Goal: Task Accomplishment & Management: Manage account settings

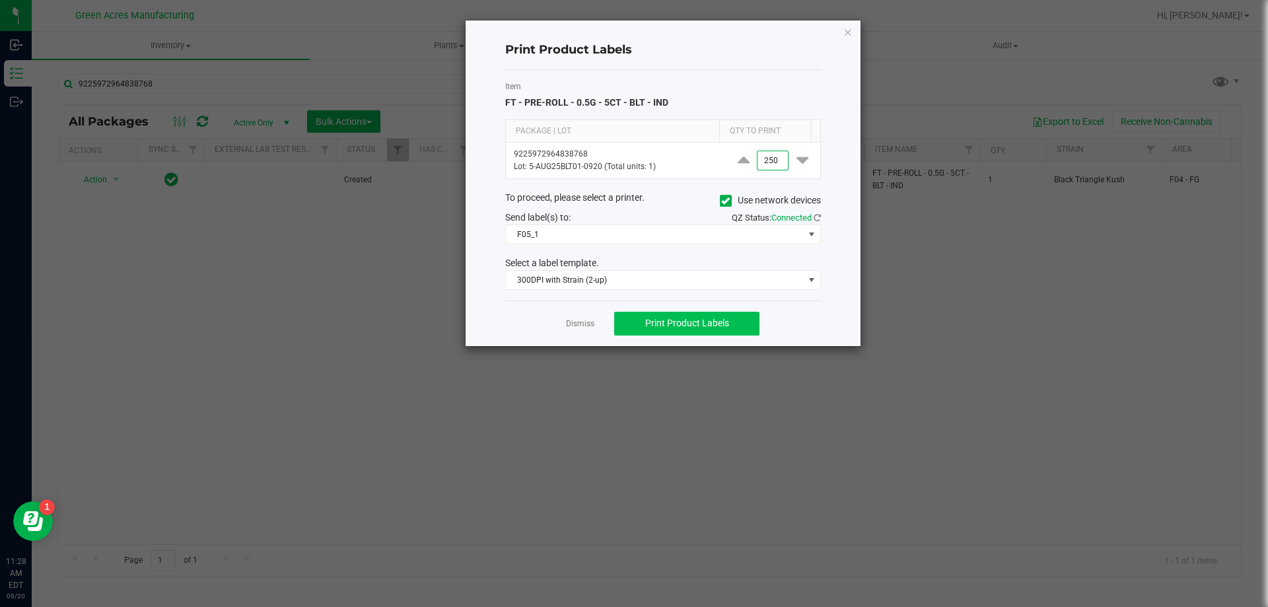
type input "250"
click at [750, 326] on button "Print Product Labels" at bounding box center [686, 324] width 145 height 24
click at [1147, 448] on ngb-modal-window "Print Product Labels Item FT - PRE-ROLL - 0.5G - 5CT - BLT - IND Package | Lot …" at bounding box center [639, 303] width 1278 height 607
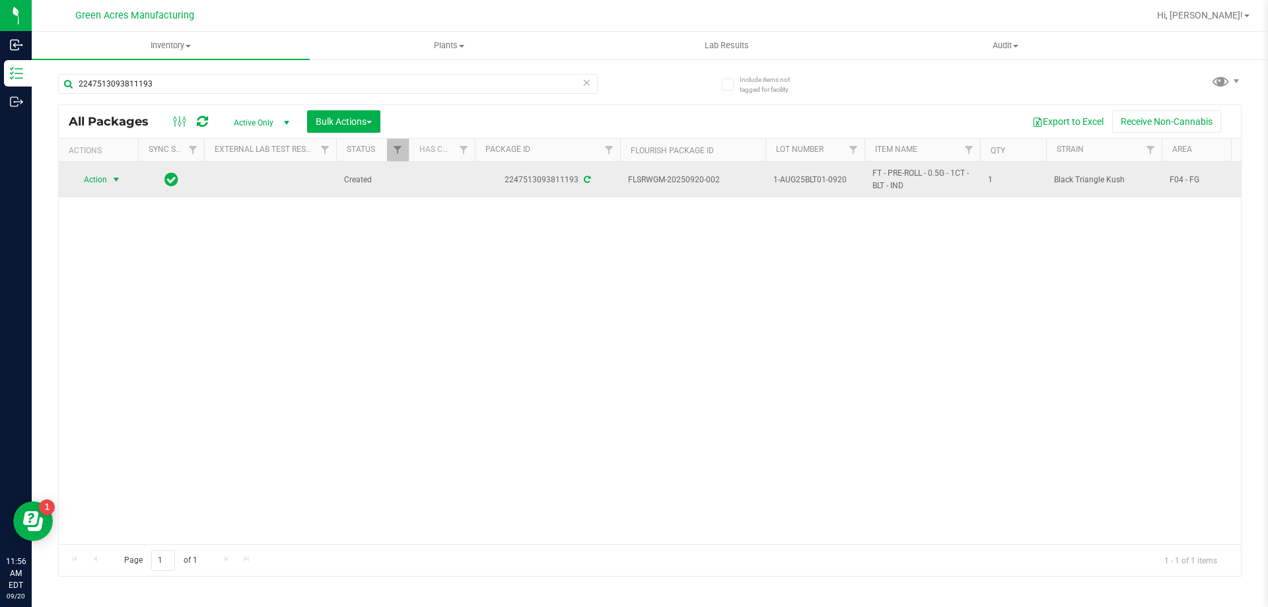
click at [108, 187] on span "select" at bounding box center [116, 179] width 17 height 18
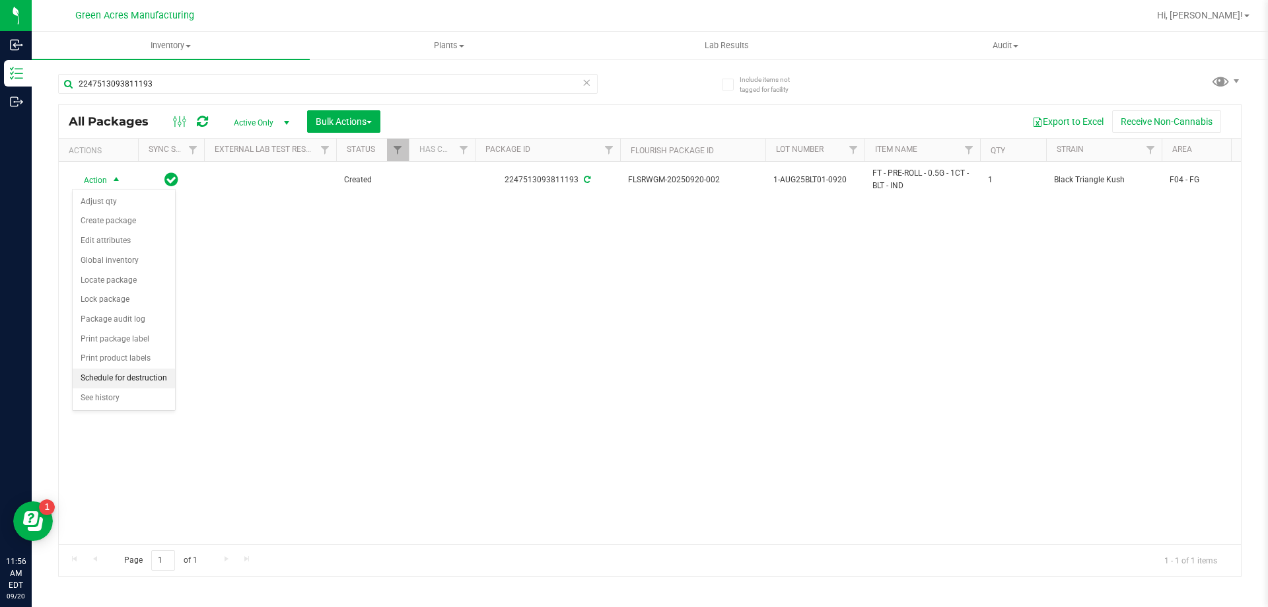
click at [116, 373] on li "Schedule for destruction" at bounding box center [124, 378] width 102 height 20
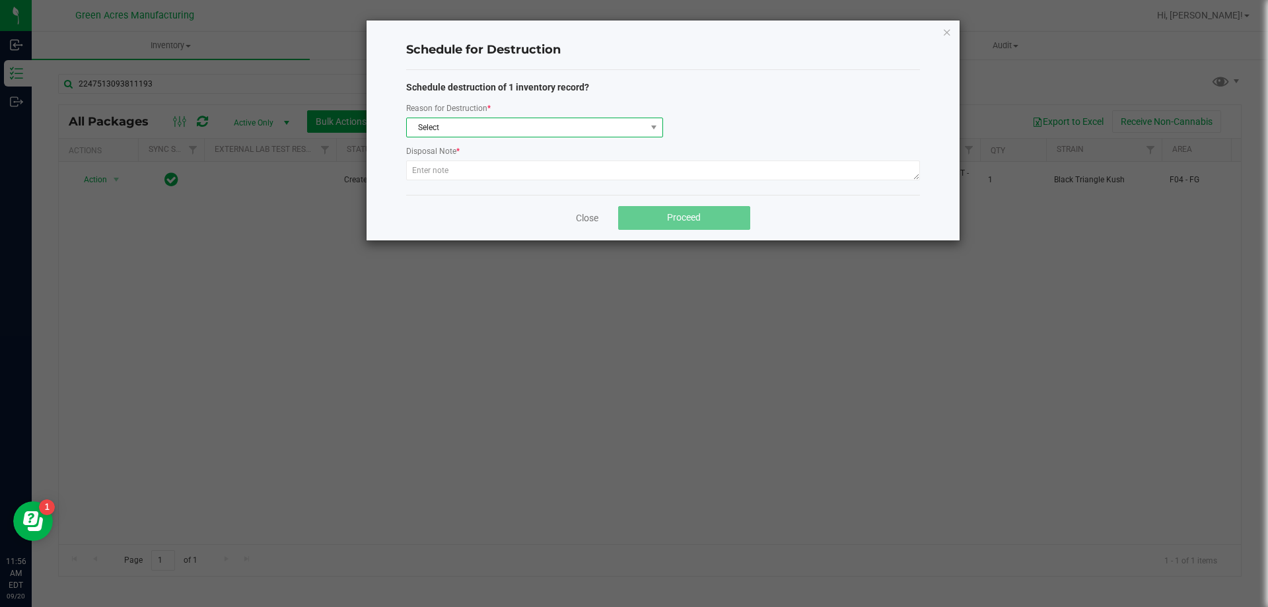
click at [474, 124] on span "Select" at bounding box center [526, 127] width 239 height 18
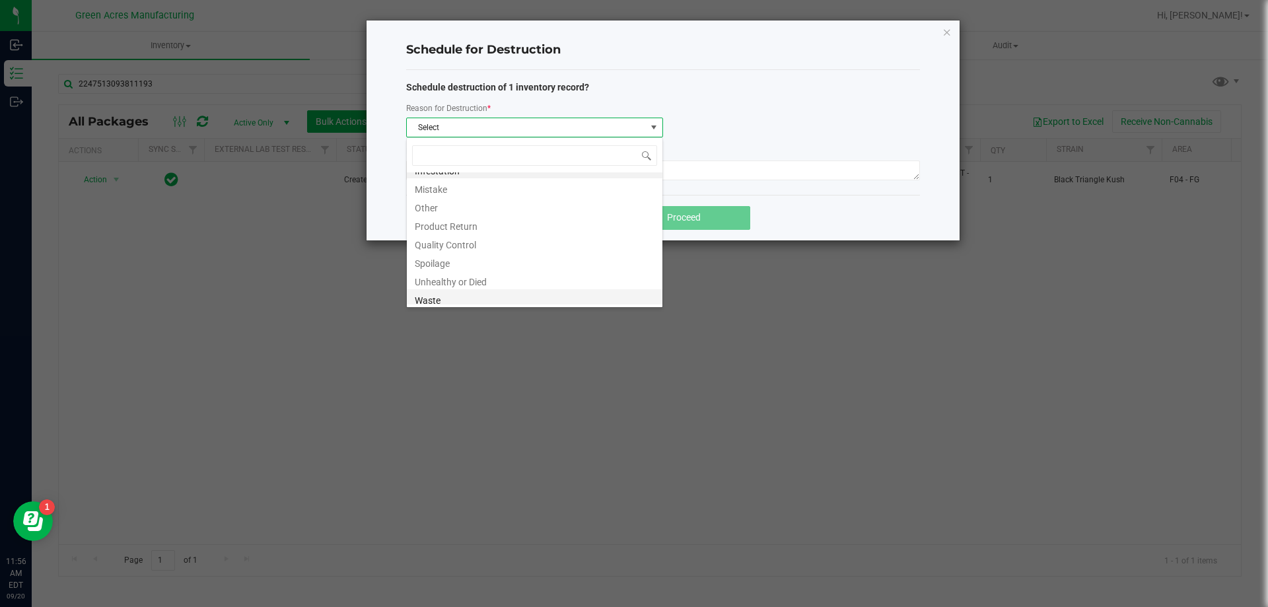
scroll to position [16, 0]
click at [452, 298] on li "Waste" at bounding box center [535, 295] width 256 height 18
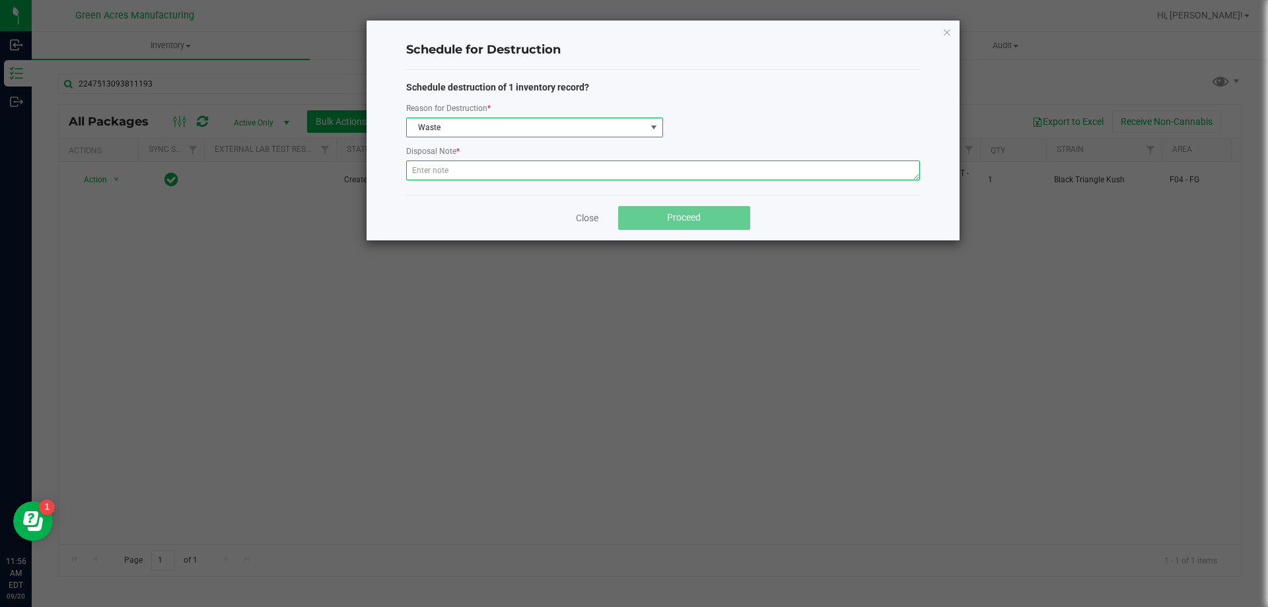
click at [476, 179] on textarea at bounding box center [663, 170] width 514 height 20
paste textarea "WASTE FROM FLEXPAK PRODUCTION/PACKING"
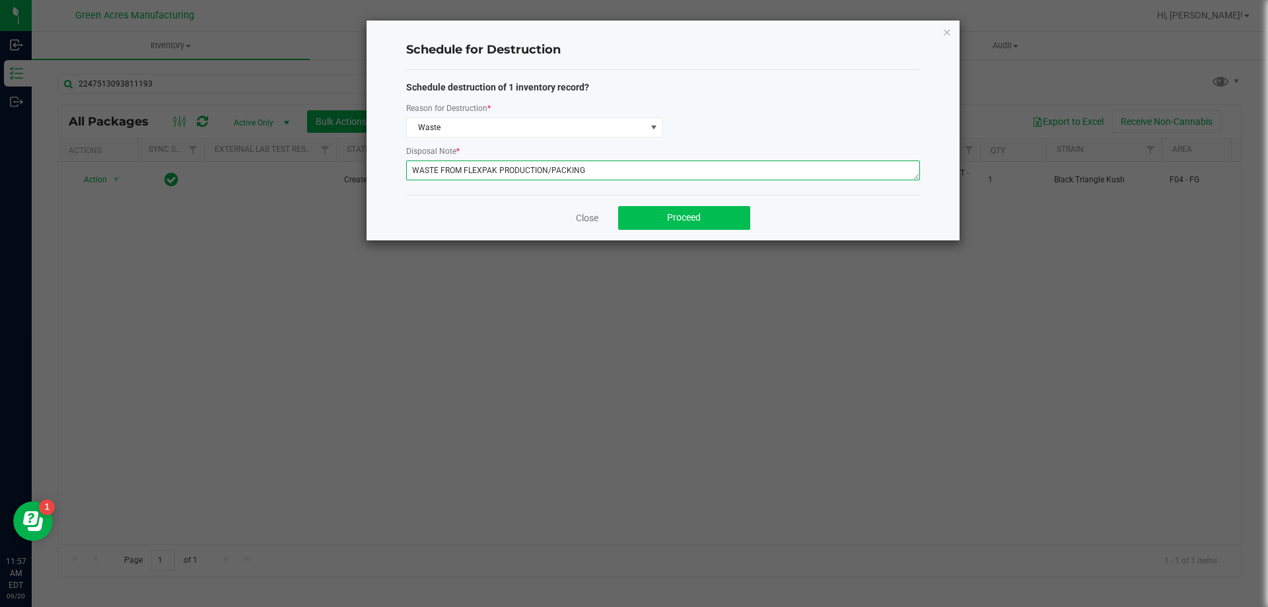
type textarea "WASTE FROM FLEXPAK PRODUCTION/PACKING"
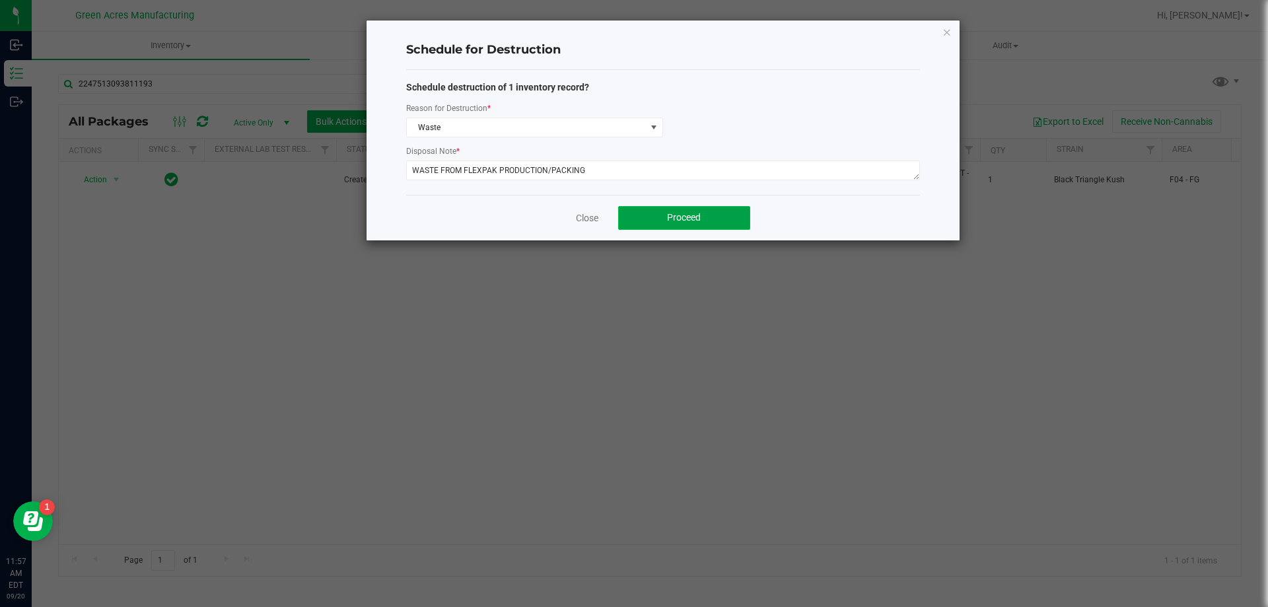
click at [638, 209] on button "Proceed" at bounding box center [684, 218] width 132 height 24
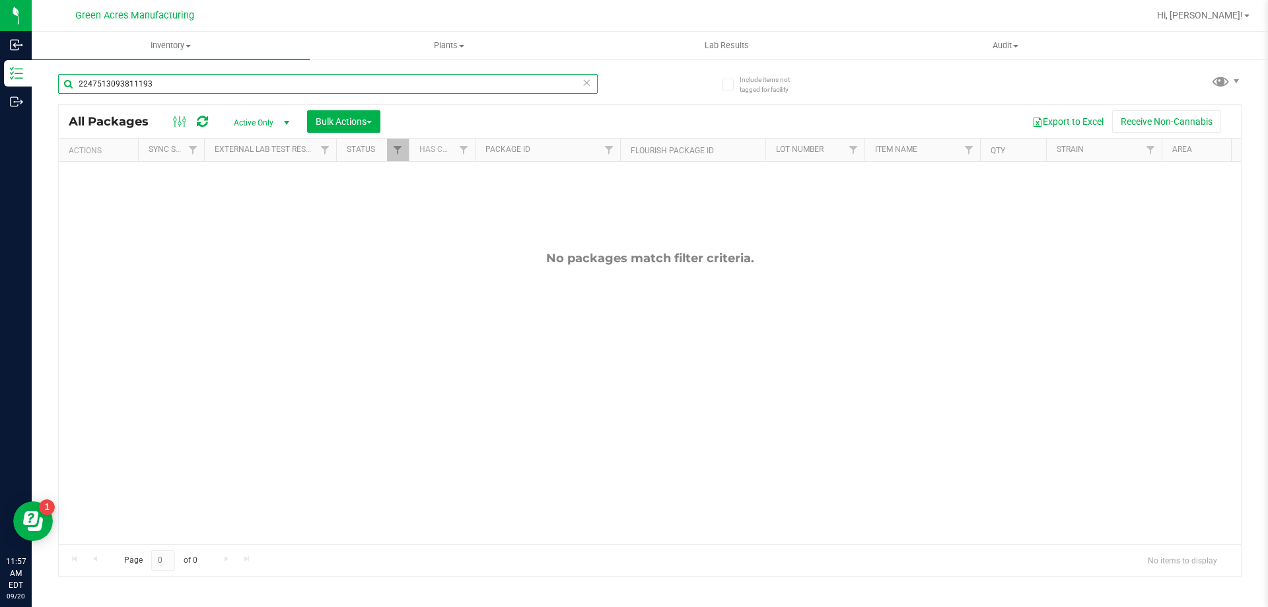
click at [254, 85] on input "2247513093811193" at bounding box center [327, 84] width 539 height 20
click at [183, 40] on span "Inventory" at bounding box center [171, 46] width 278 height 12
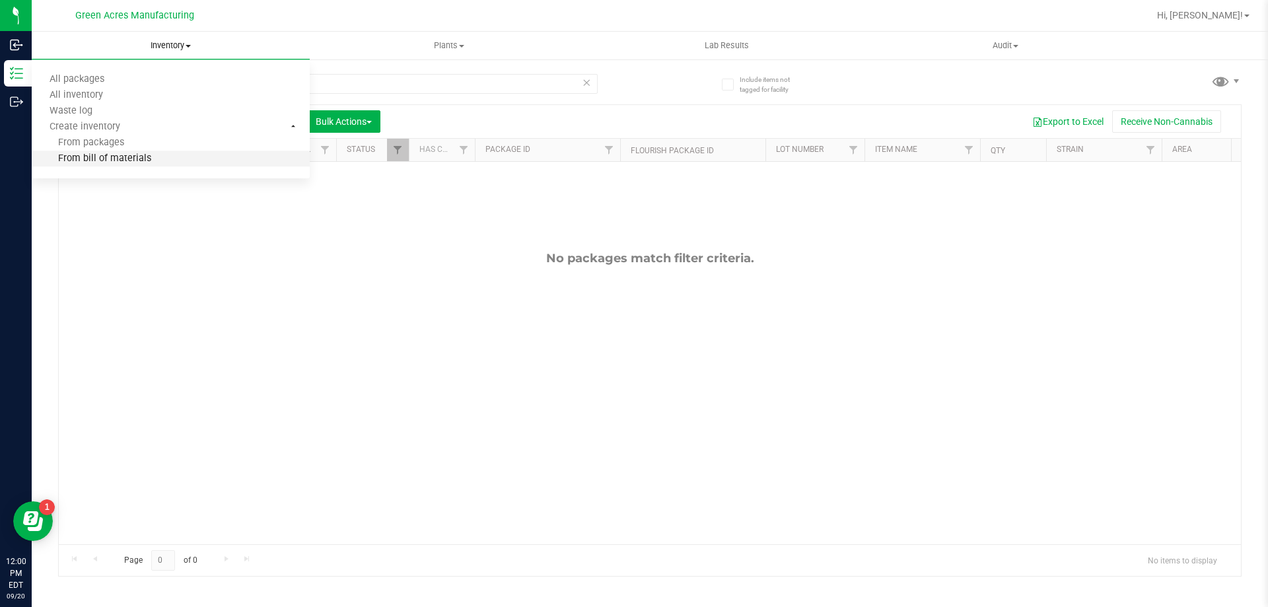
click at [148, 162] on li "From bill of materials" at bounding box center [171, 159] width 278 height 16
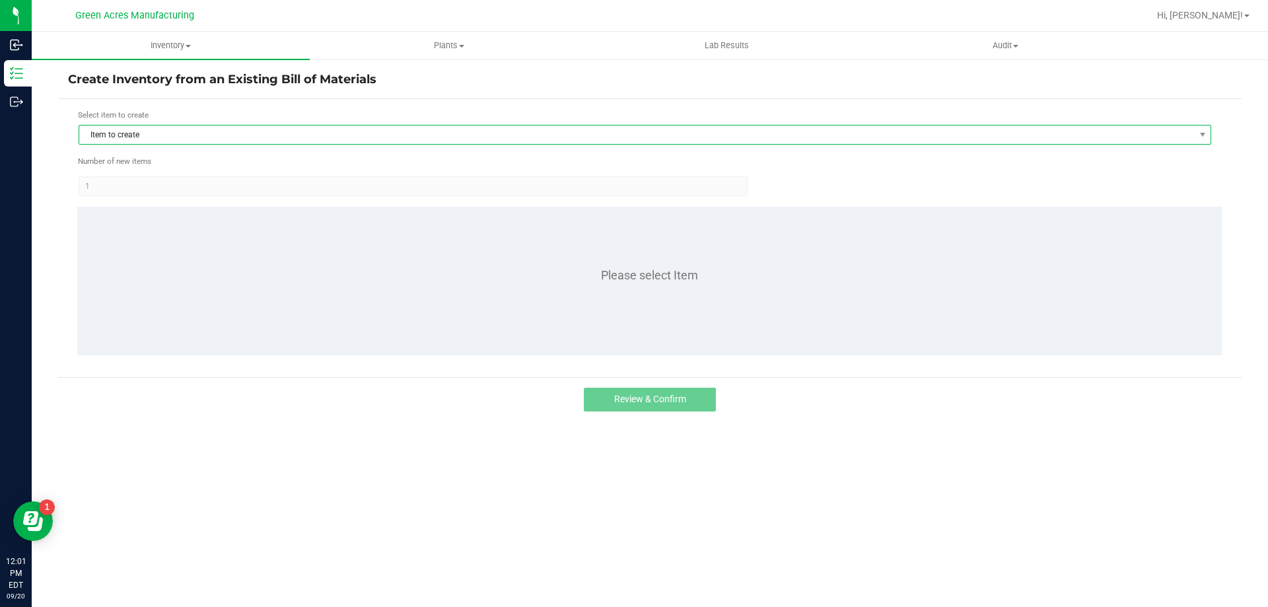
click at [92, 132] on span "Item to create" at bounding box center [636, 134] width 1115 height 18
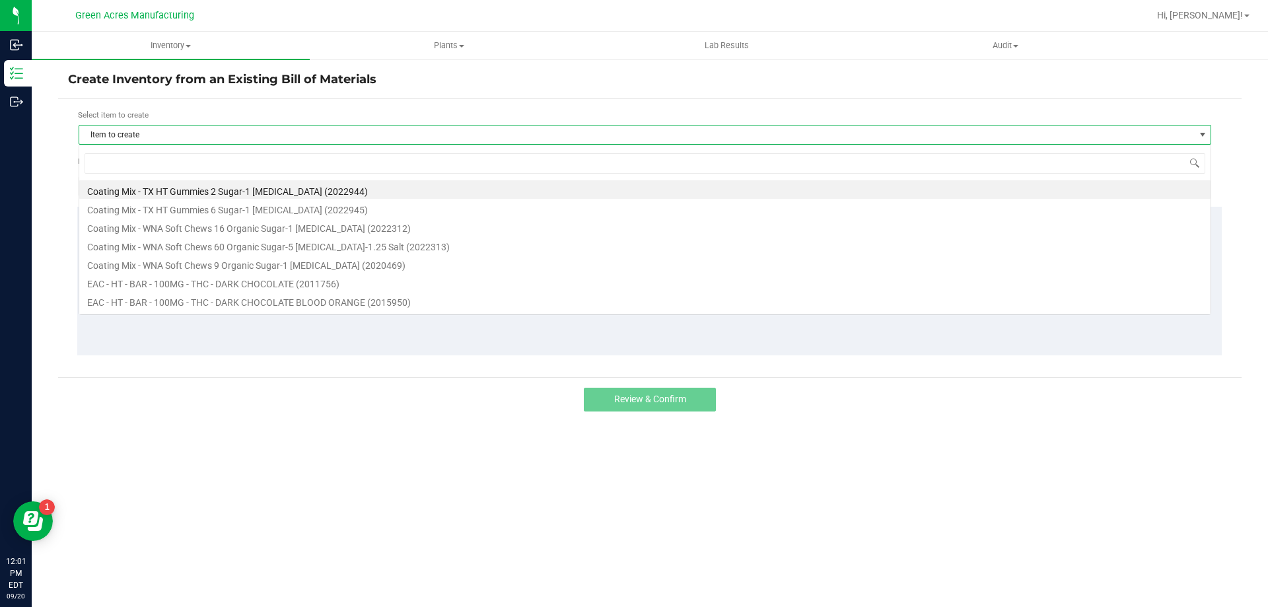
scroll to position [20, 1132]
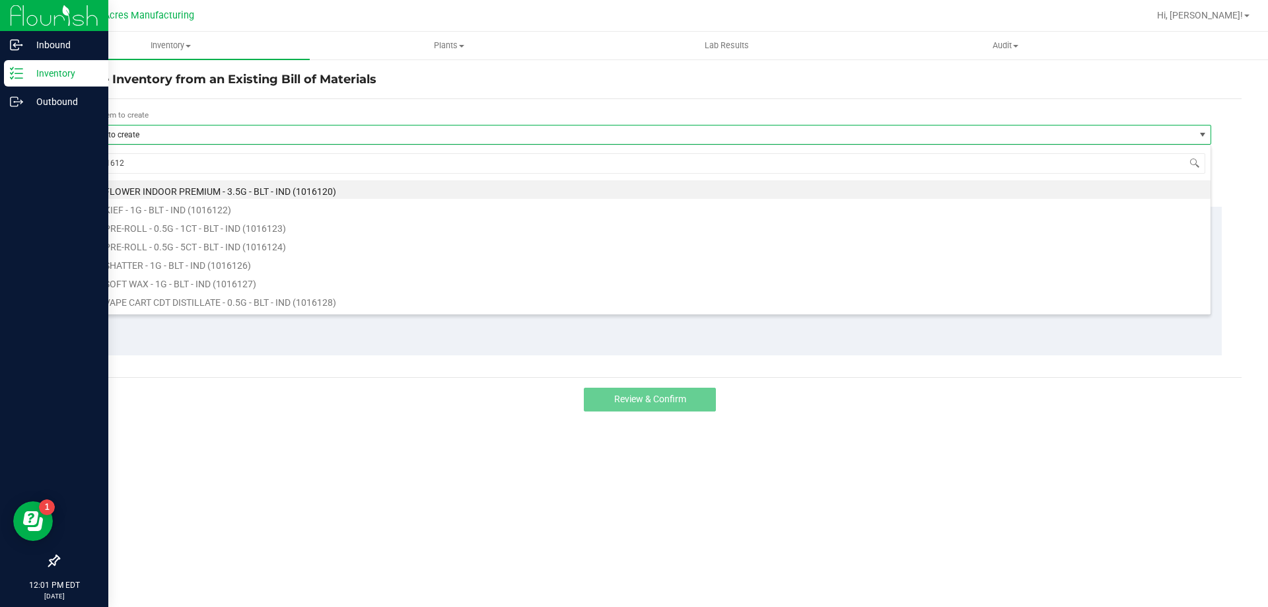
type input "1016124"
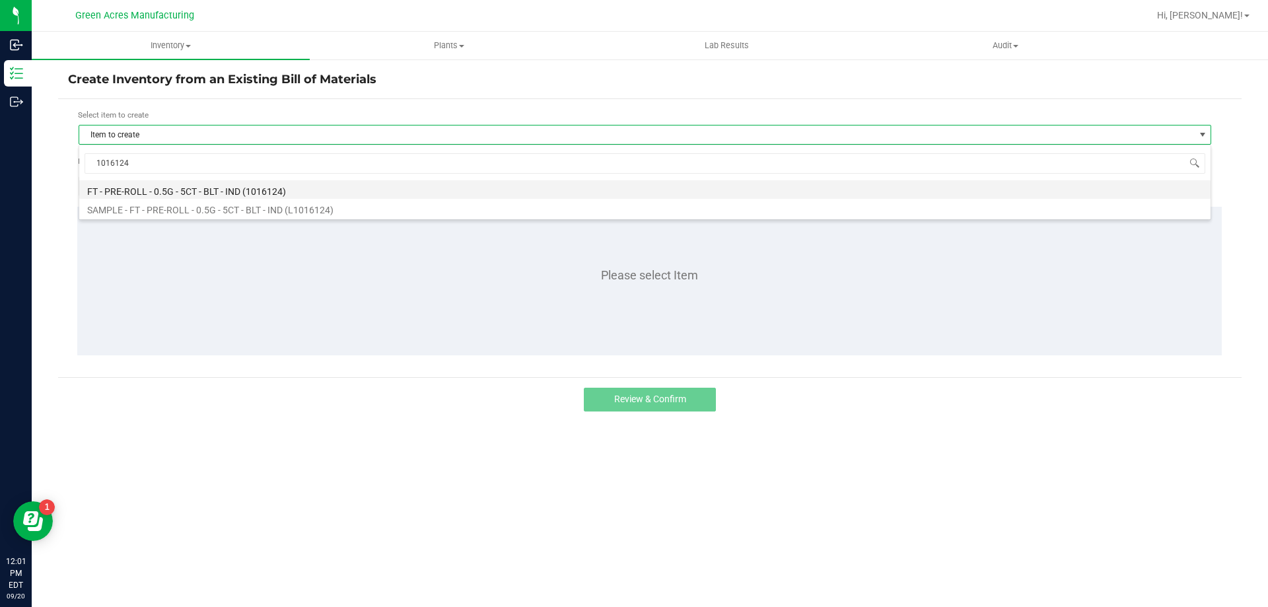
click at [139, 191] on li "FT - PRE-ROLL - 0.5G - 5CT - BLT - IND (1016124)" at bounding box center [644, 189] width 1131 height 18
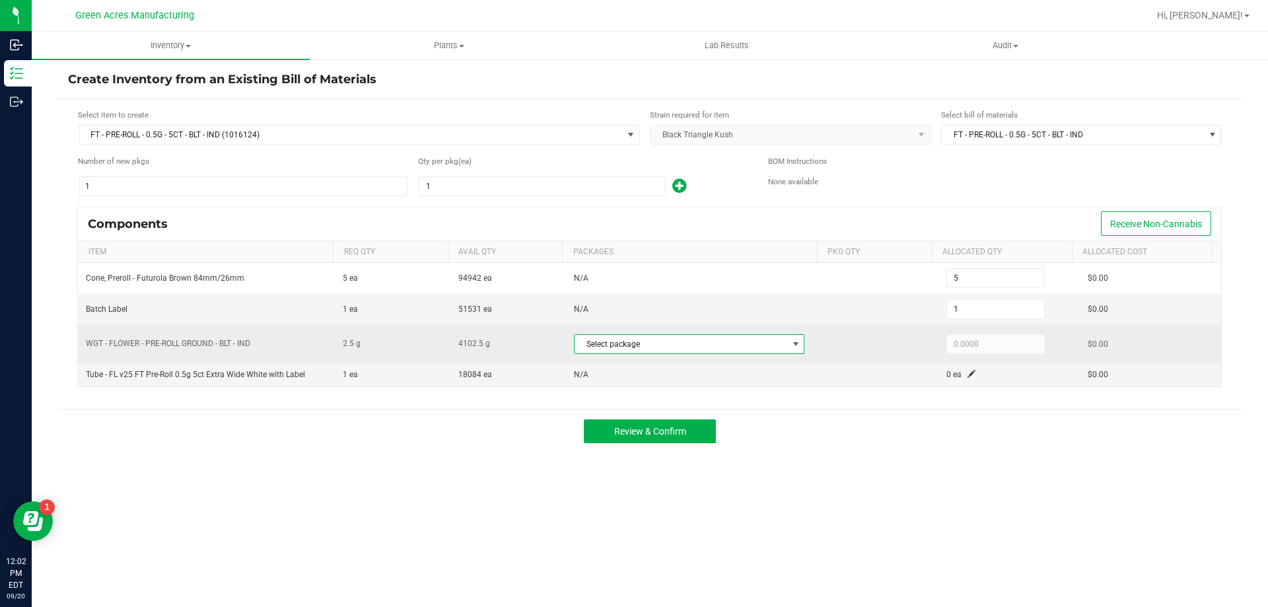
click at [617, 345] on span "Select package" at bounding box center [680, 344] width 213 height 18
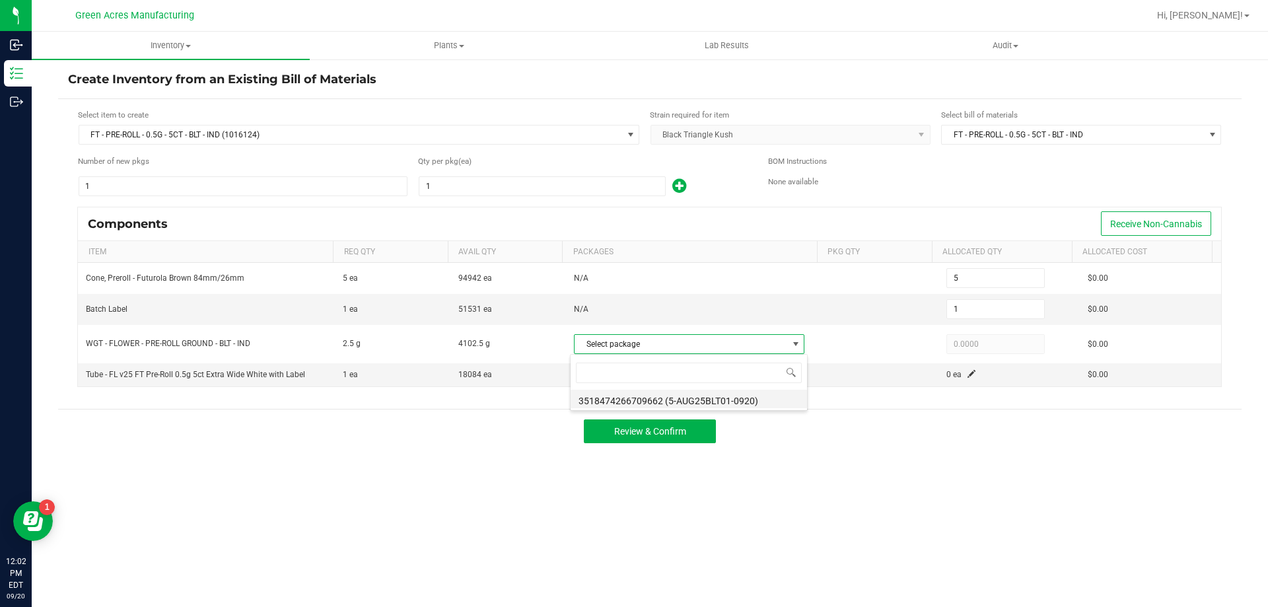
click at [622, 399] on li "3518474266709662 (5-AUG25BLT01-0920)" at bounding box center [688, 399] width 236 height 18
type input "2.5000"
click at [852, 434] on div "Review & Confirm" at bounding box center [649, 431] width 1183 height 44
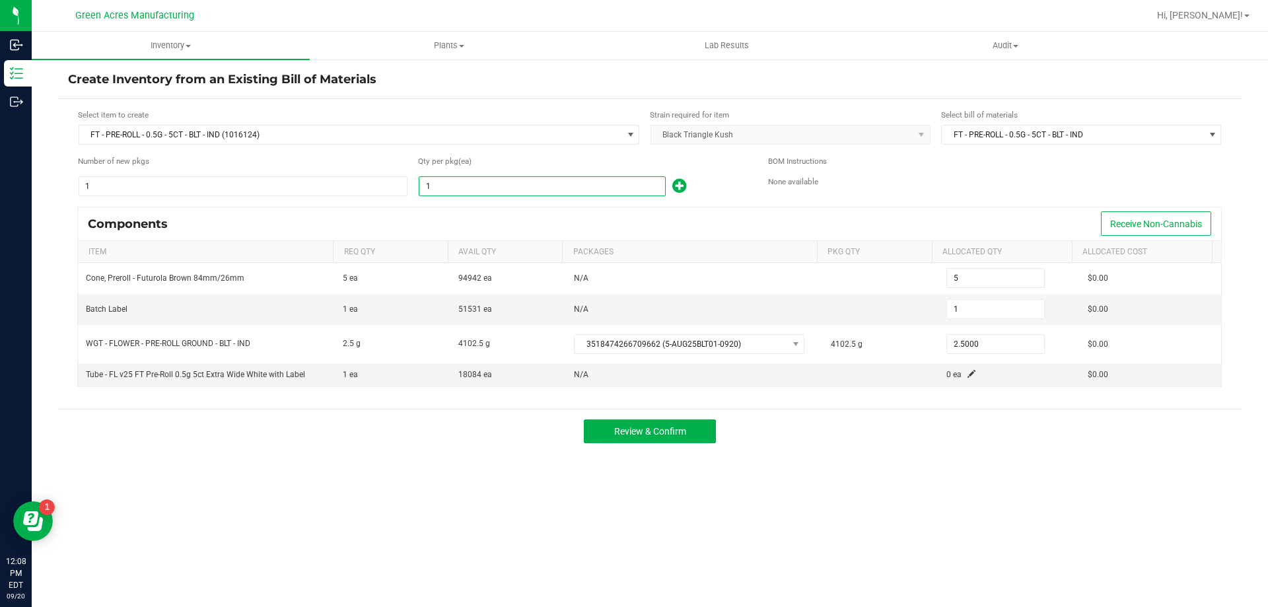
click at [527, 191] on input "1" at bounding box center [542, 186] width 246 height 18
type input "11"
type input "55"
type input "11"
type input "111"
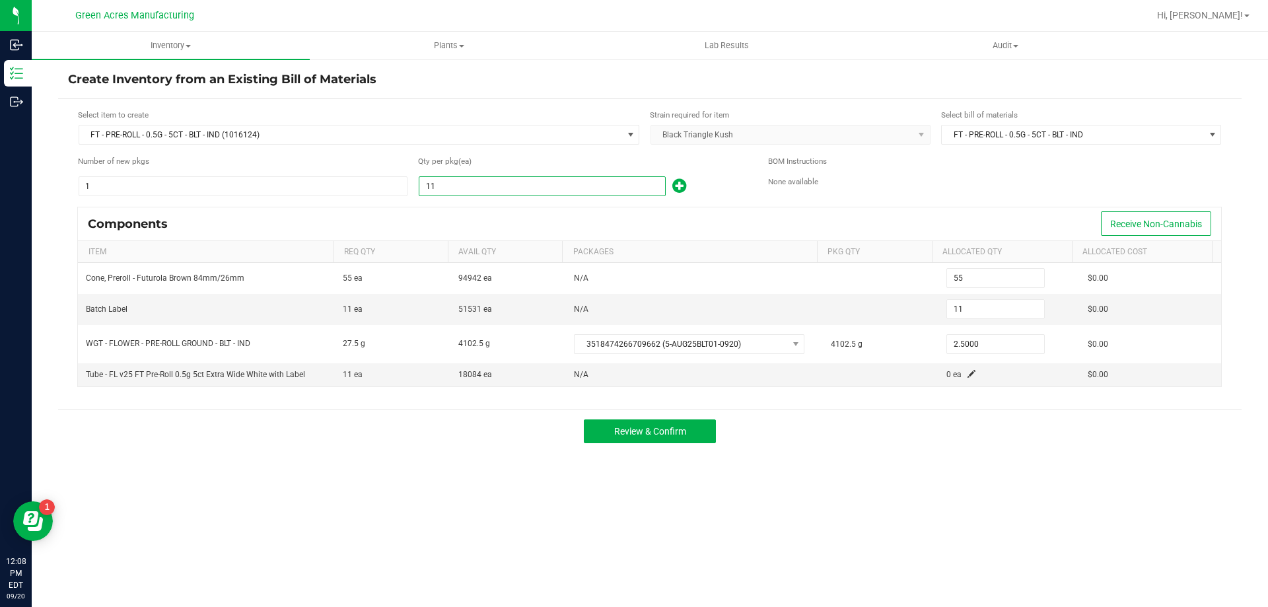
type input "555"
type input "111"
type input "1110"
type input "5,550"
type input "1,110"
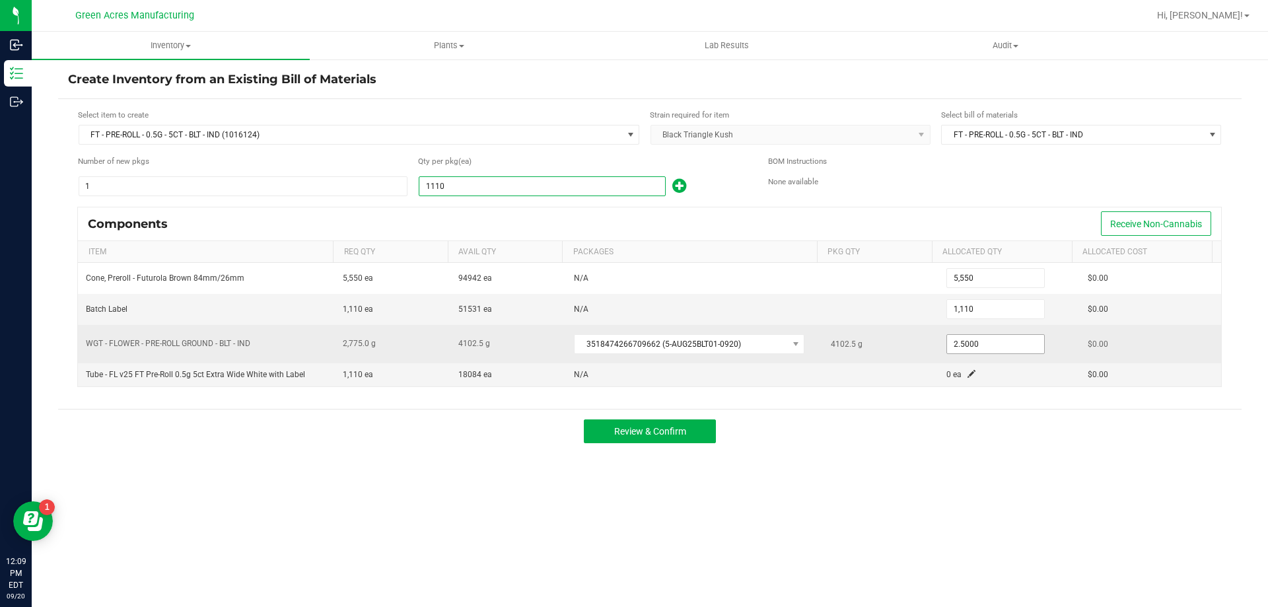
type input "1,110"
click at [977, 343] on input "2.5" at bounding box center [995, 344] width 97 height 18
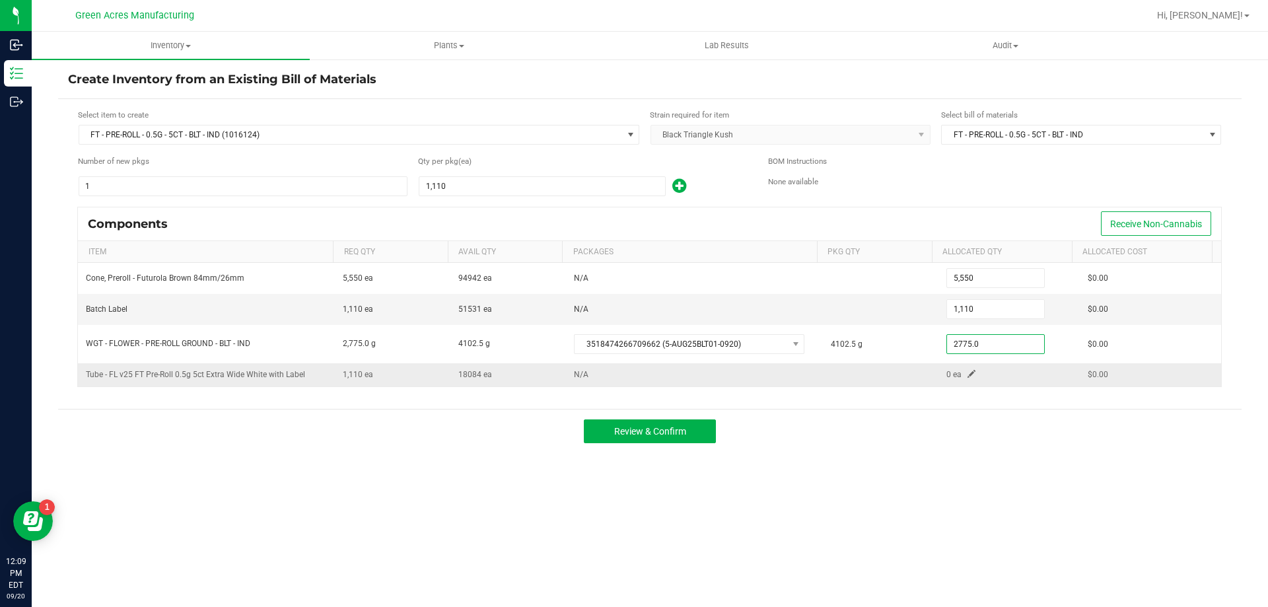
type input "2,775.0000"
click at [967, 377] on span at bounding box center [971, 374] width 8 height 8
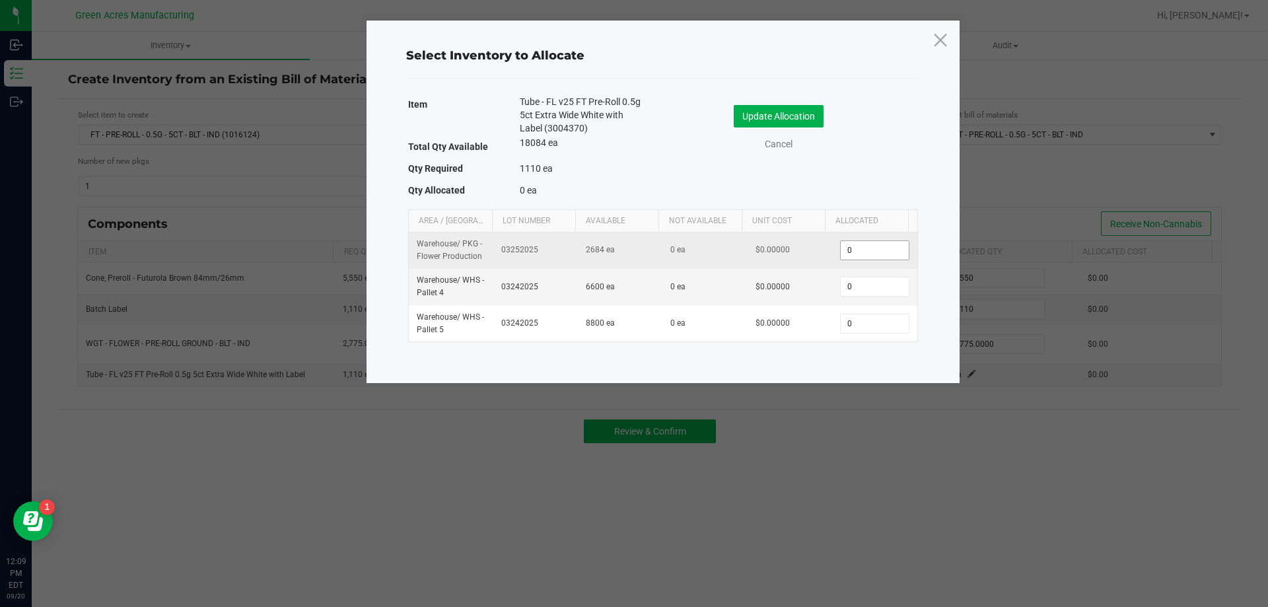
click at [858, 259] on span "0" at bounding box center [874, 250] width 69 height 20
click at [864, 246] on input "0" at bounding box center [874, 250] width 67 height 18
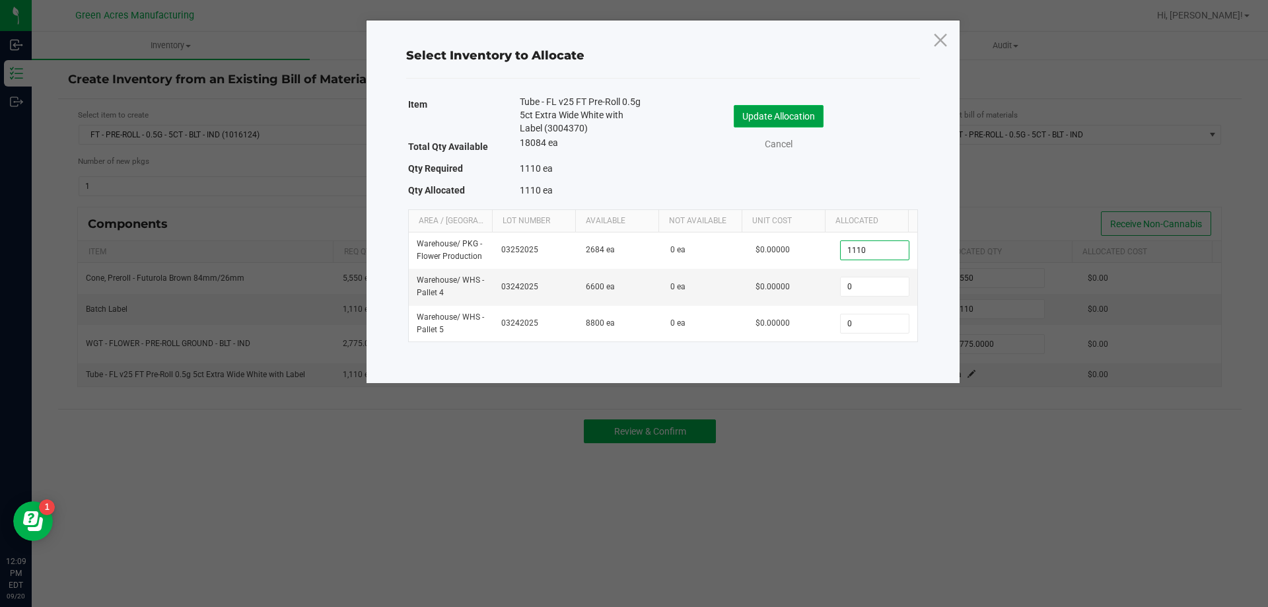
type input "1,110"
click at [765, 111] on button "Update Allocation" at bounding box center [779, 116] width 90 height 22
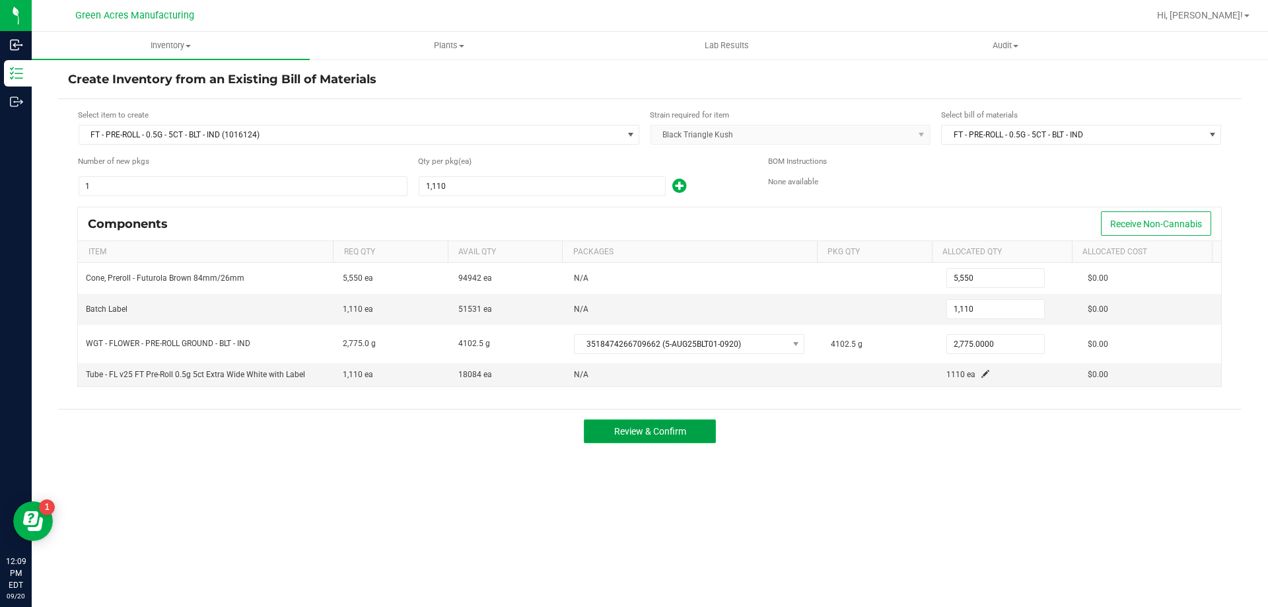
click at [681, 428] on span "Review & Confirm" at bounding box center [650, 431] width 72 height 11
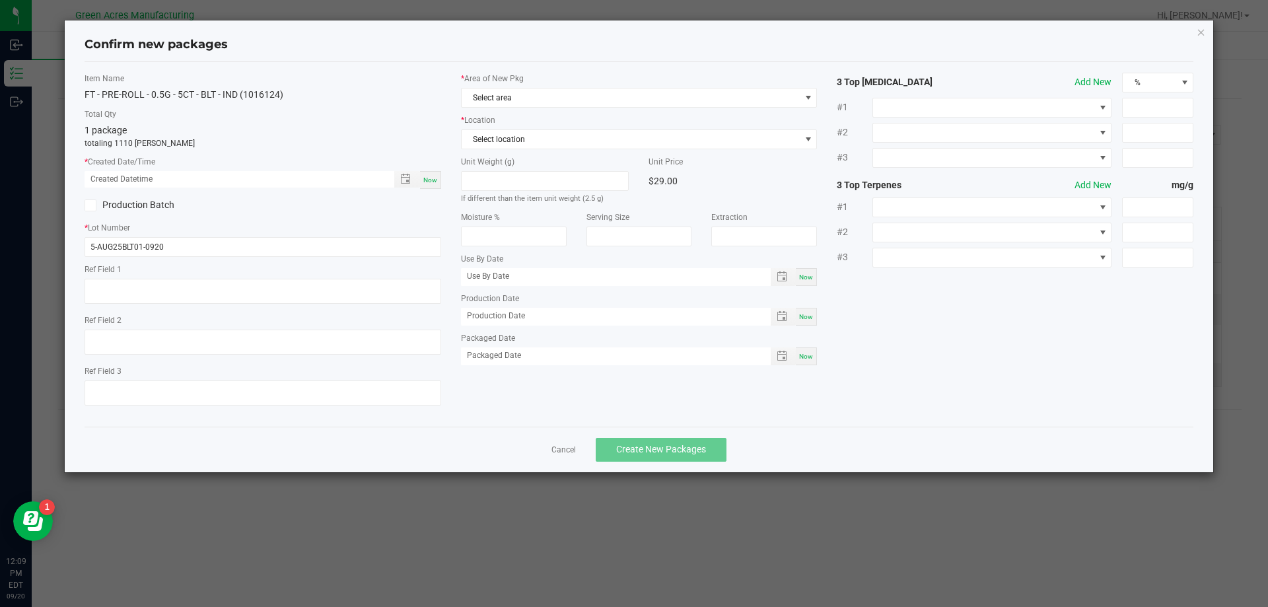
click at [431, 186] on div "Now" at bounding box center [430, 180] width 21 height 18
type input "09/20/2025 12:09 PM"
click at [490, 107] on span "Select area" at bounding box center [639, 98] width 357 height 20
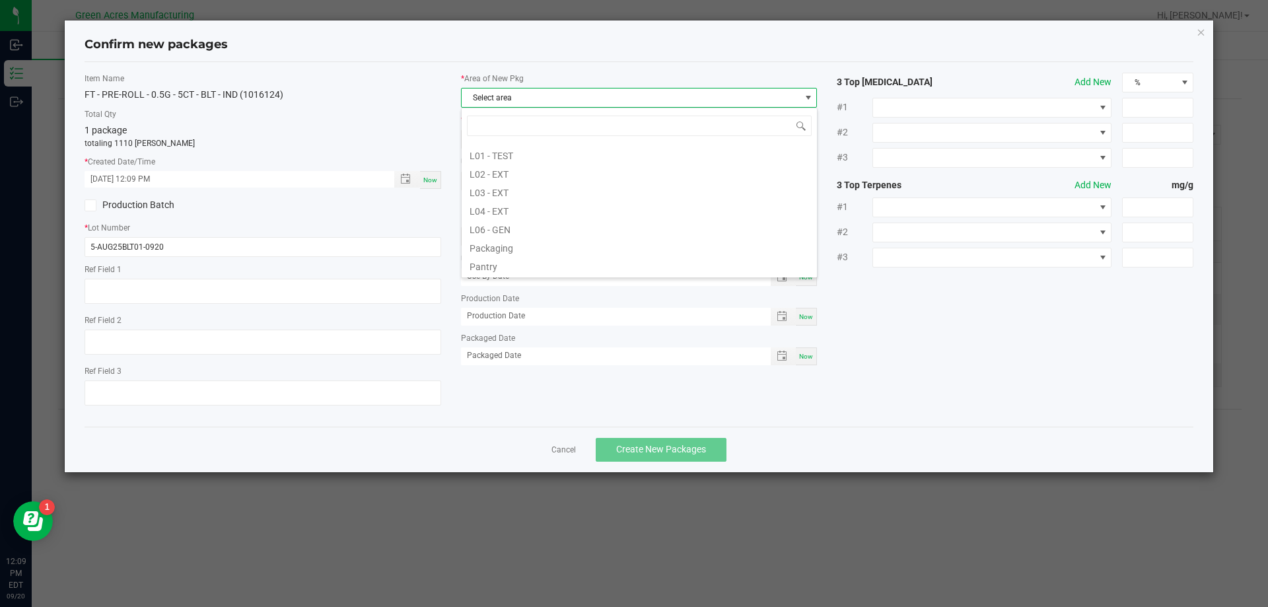
scroll to position [330, 0]
click at [523, 211] on li "Pantry / Secured Vault" at bounding box center [639, 210] width 355 height 18
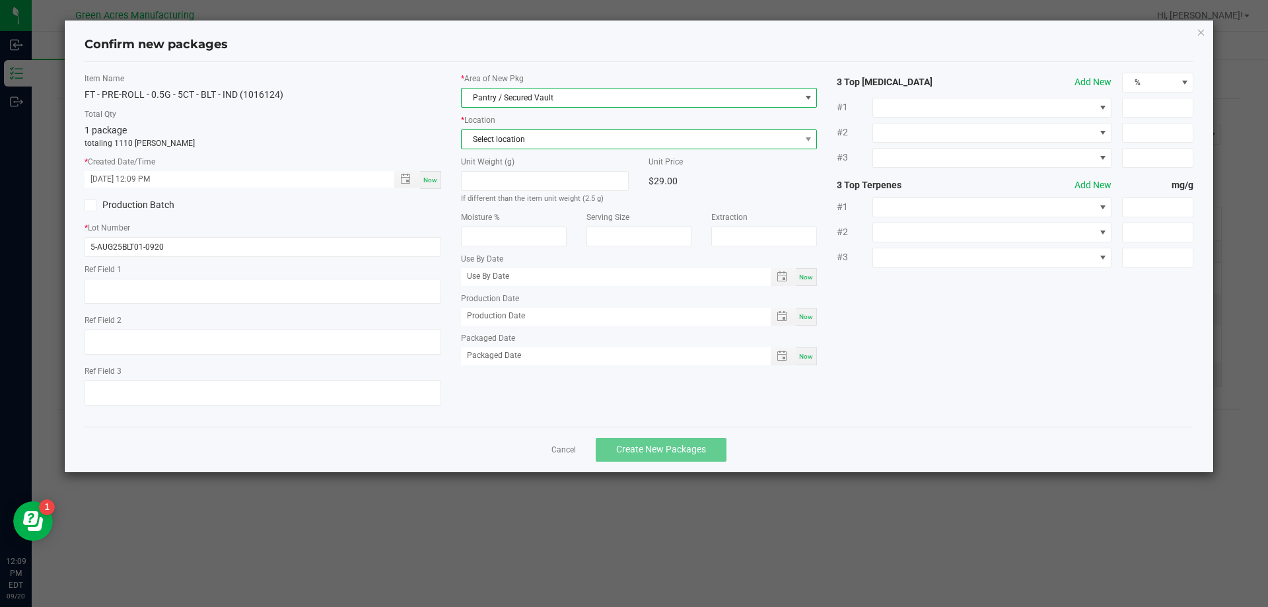
click at [511, 144] on span "Select location" at bounding box center [631, 139] width 339 height 18
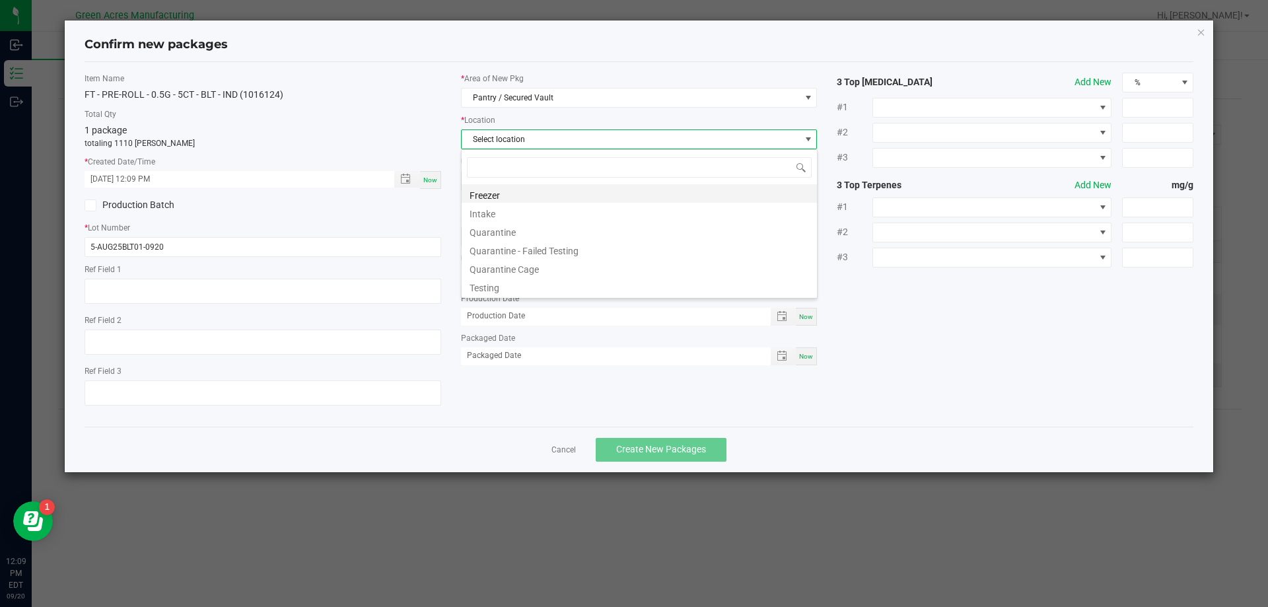
scroll to position [20, 357]
click at [503, 213] on li "Intake" at bounding box center [639, 212] width 355 height 18
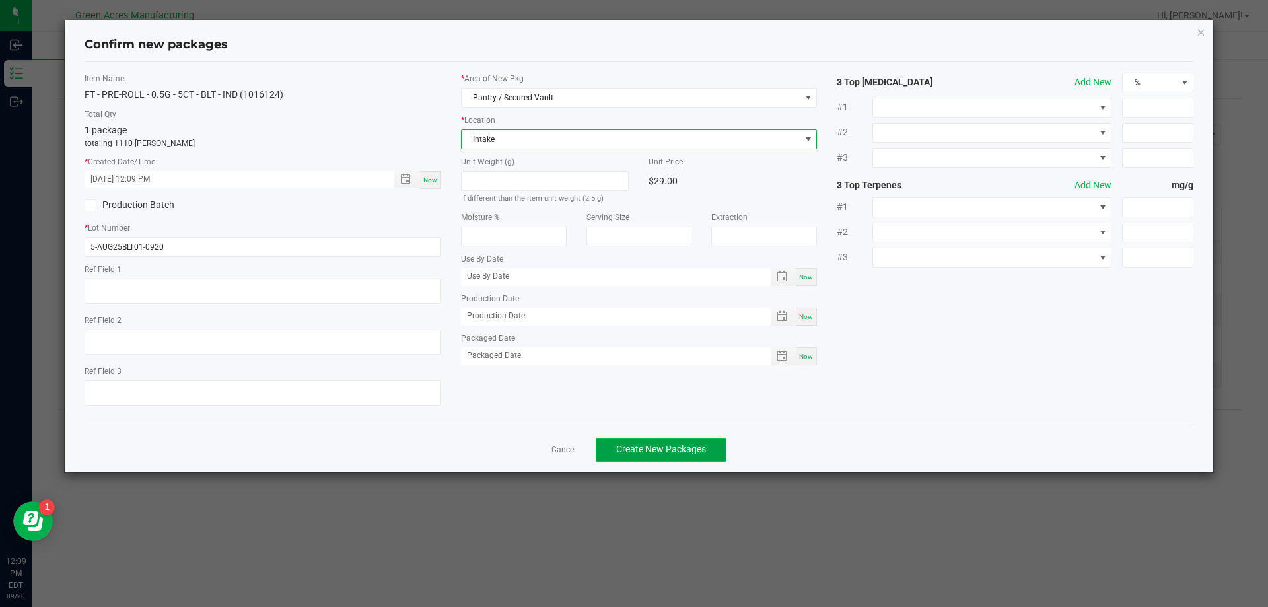
click at [625, 457] on button "Create New Packages" at bounding box center [661, 450] width 131 height 24
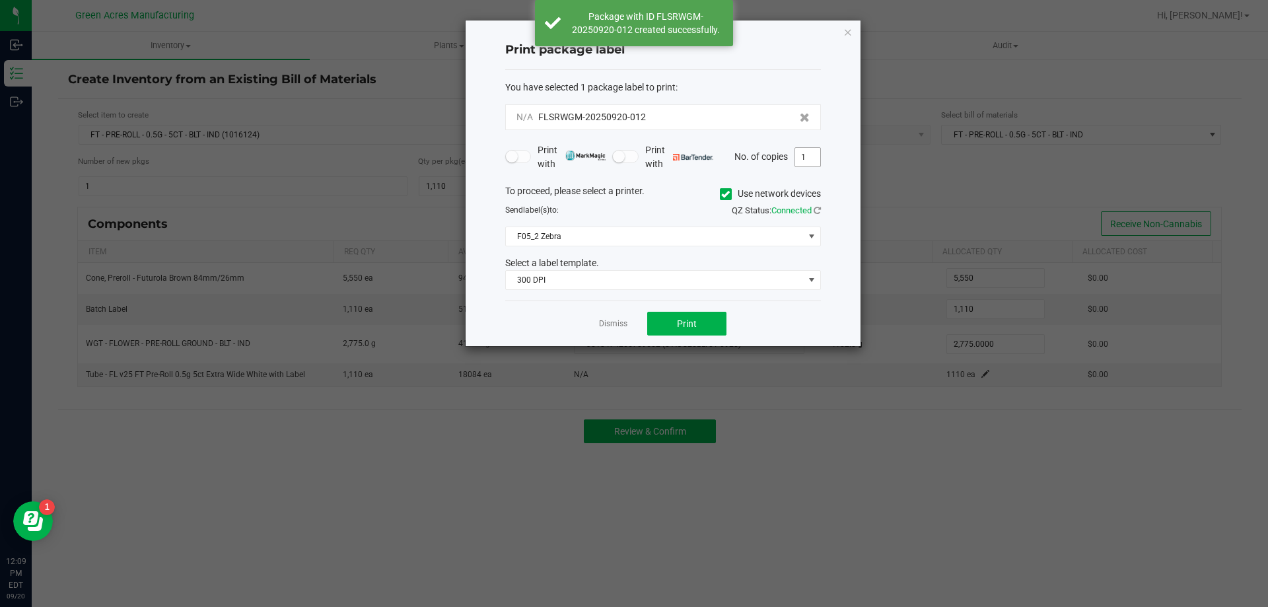
click at [807, 153] on input "1" at bounding box center [807, 157] width 25 height 18
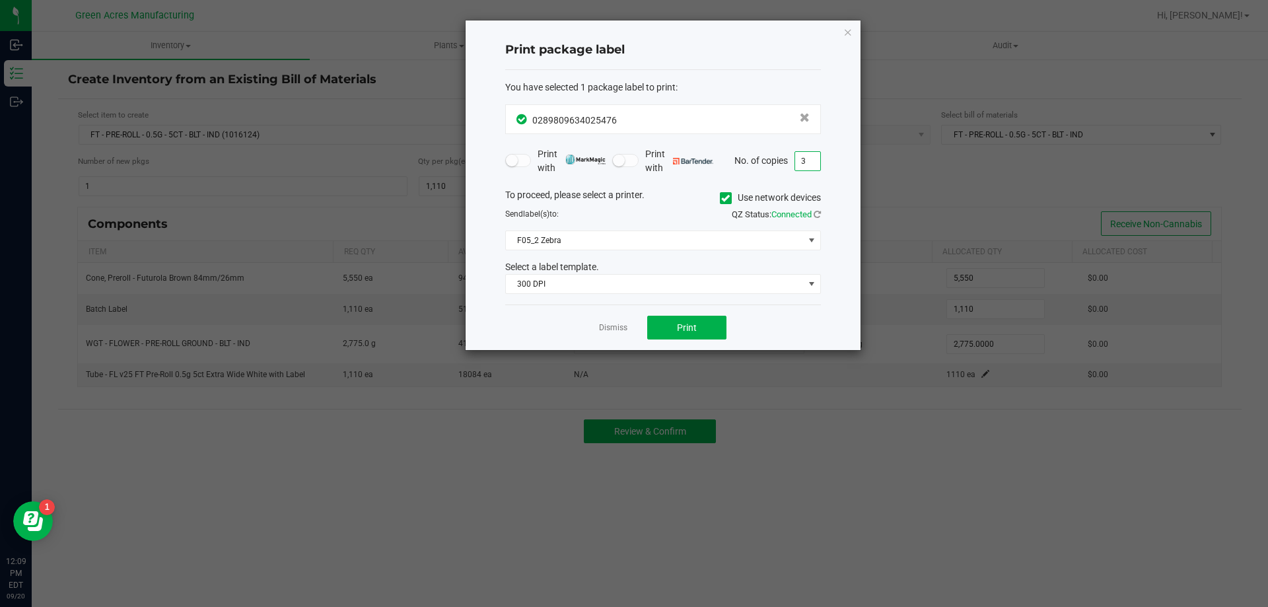
type input "3"
click at [664, 332] on button "Print" at bounding box center [686, 328] width 79 height 24
click at [846, 31] on icon "button" at bounding box center [847, 32] width 9 height 16
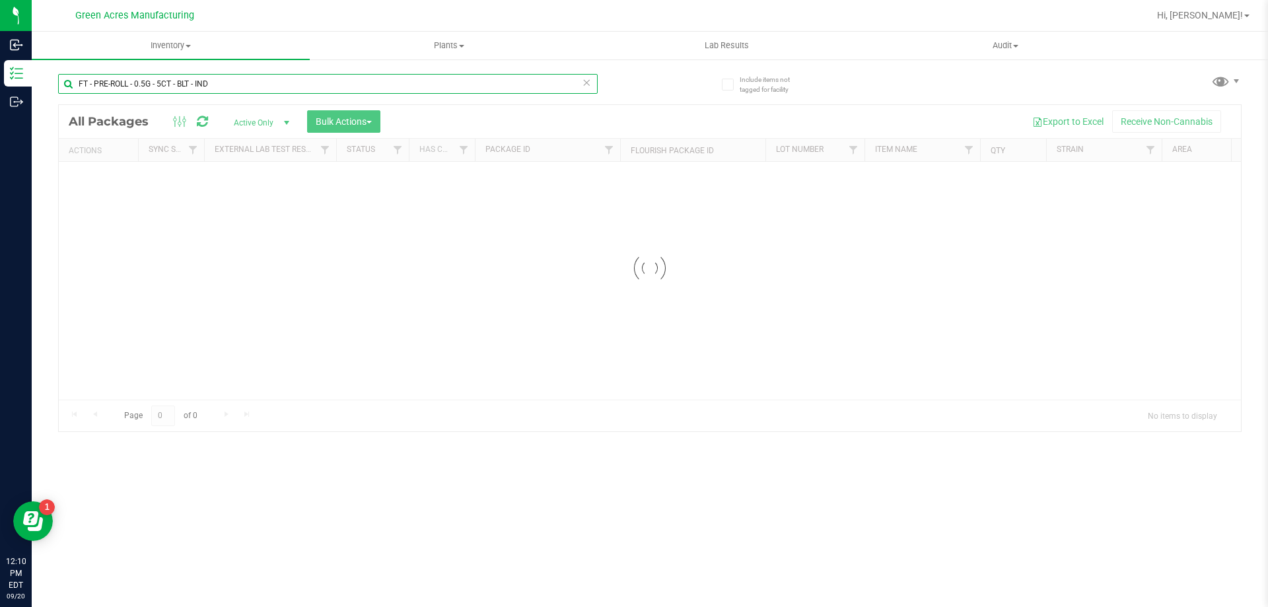
click at [209, 84] on input "FT - PRE-ROLL - 0.5G - 5CT - BLT - IND" at bounding box center [327, 84] width 539 height 20
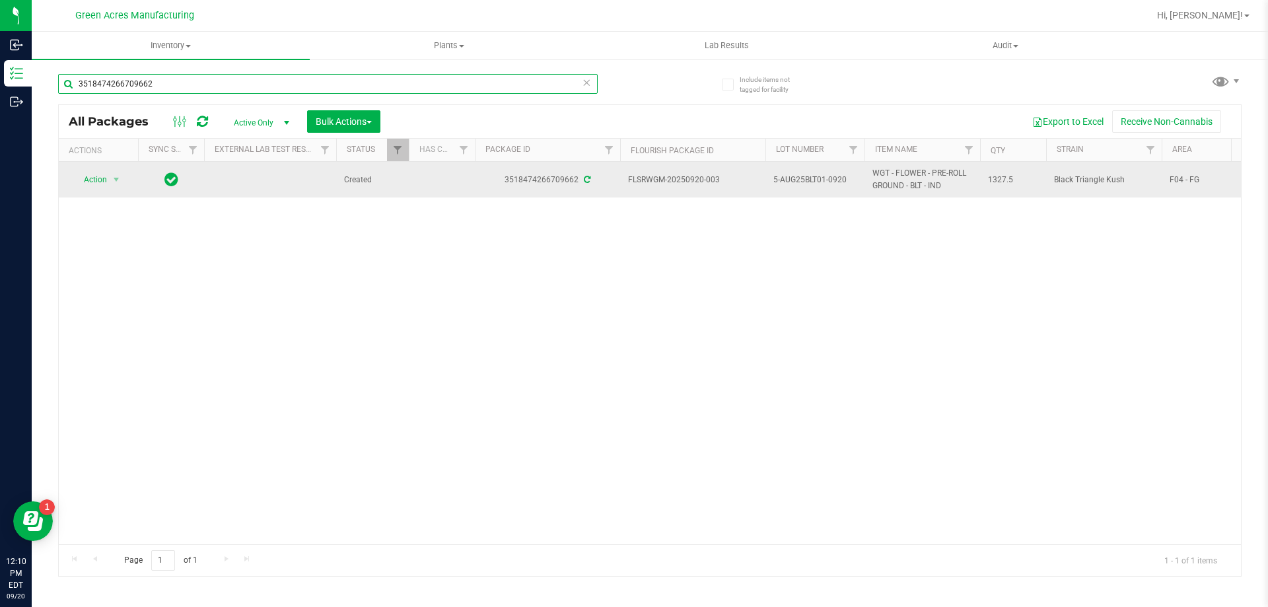
type input "3518474266709662"
click at [100, 185] on span "Action" at bounding box center [90, 179] width 36 height 18
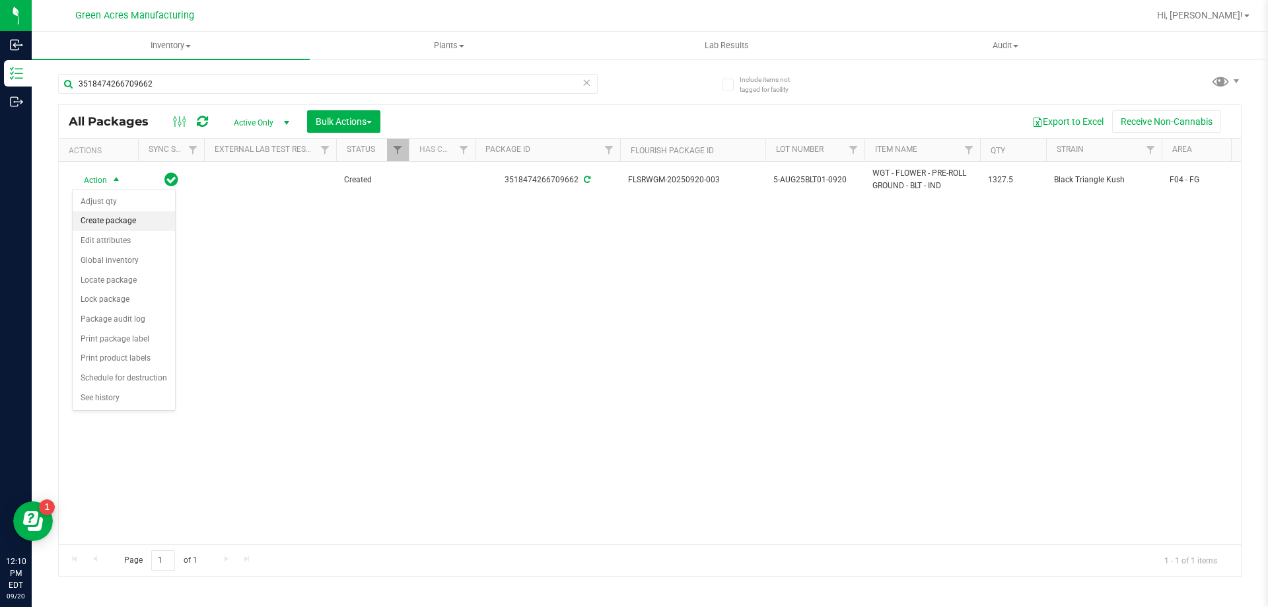
click at [137, 227] on li "Create package" at bounding box center [124, 221] width 102 height 20
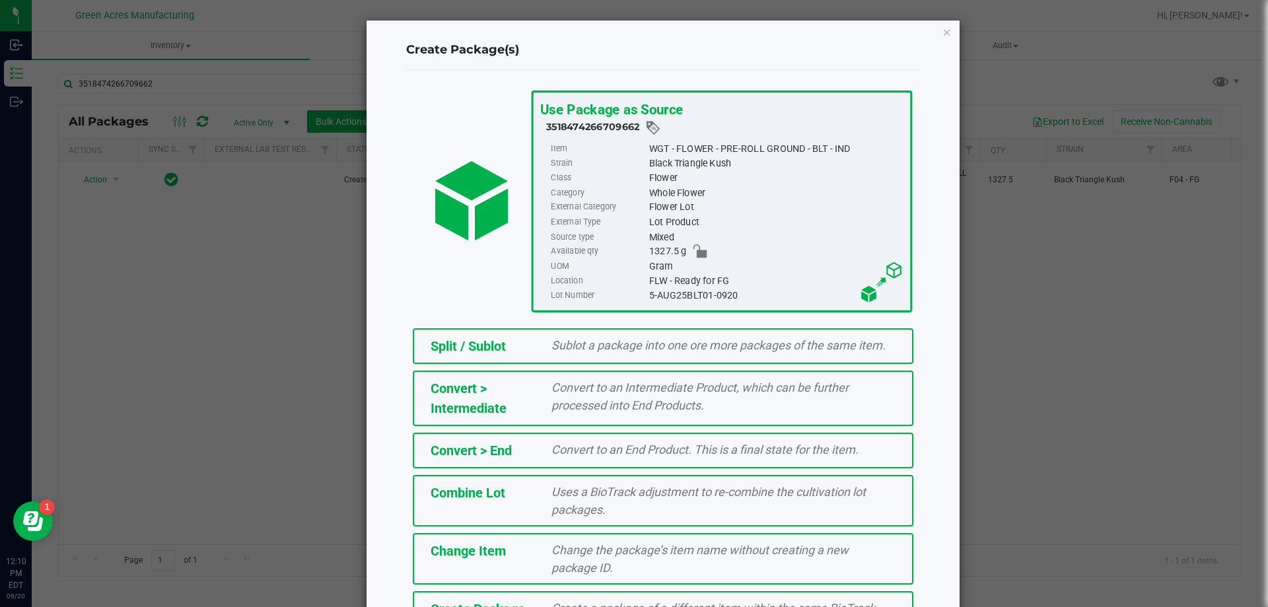
scroll to position [95, 0]
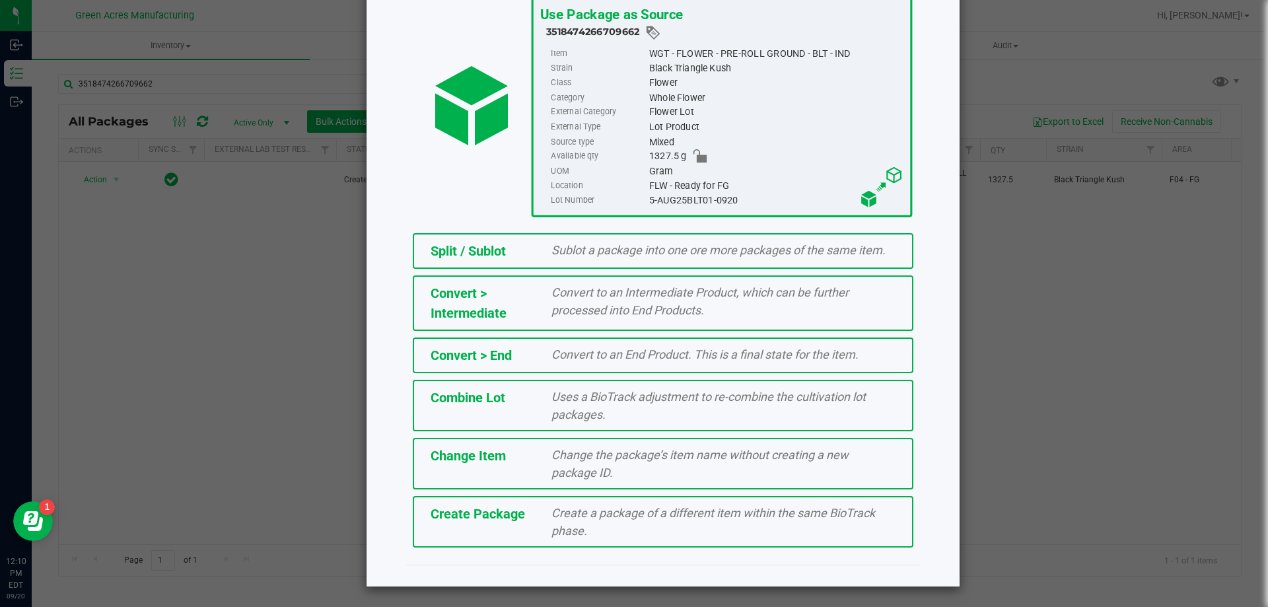
click at [516, 526] on div "Create Package Create a package of a different item within the same BioTrack ph…" at bounding box center [663, 522] width 500 height 52
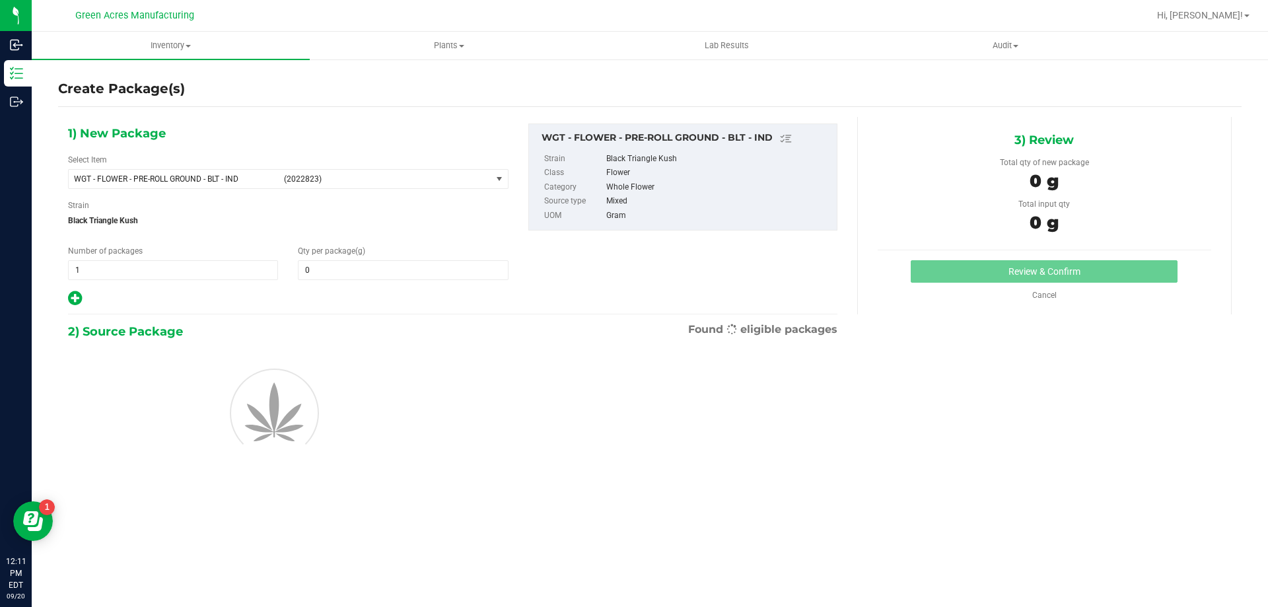
type input "0.0000"
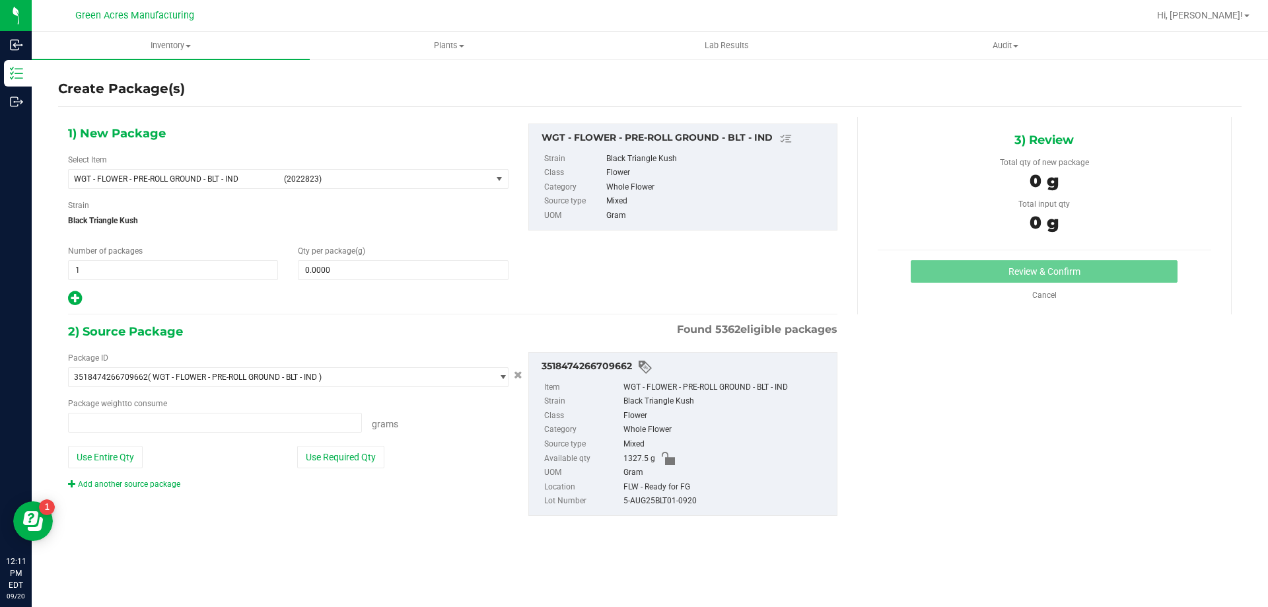
type input "0.0000 g"
click at [352, 271] on input "0.0000" at bounding box center [402, 270] width 209 height 18
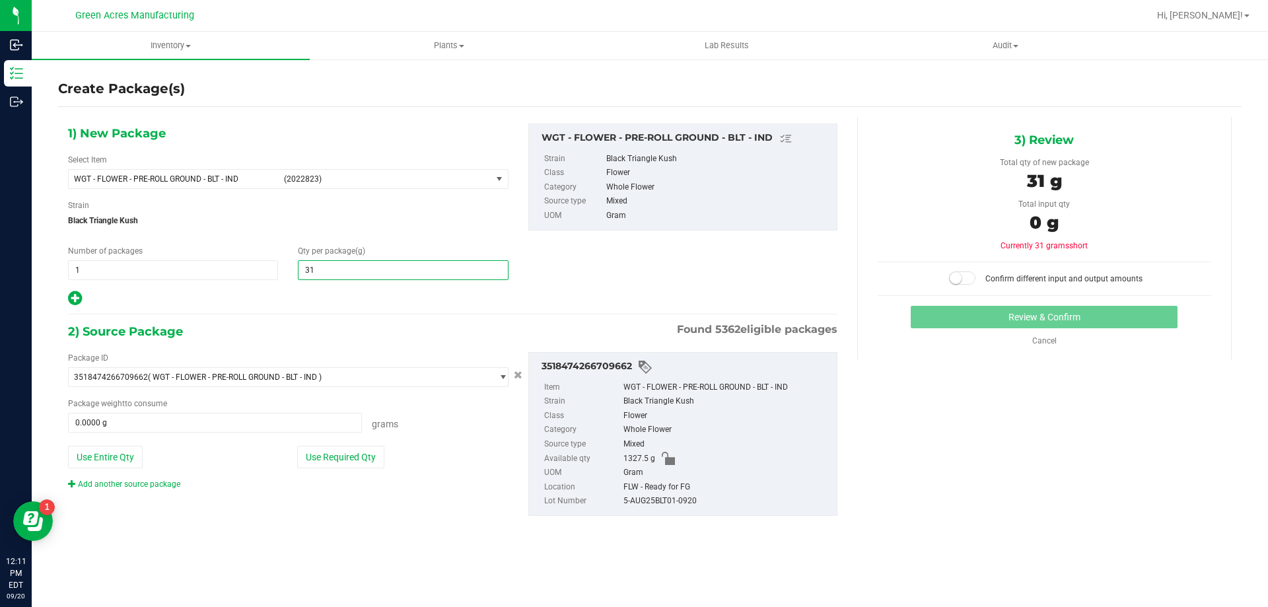
type input "310"
click at [347, 456] on button "Use Required Qty" at bounding box center [340, 457] width 87 height 22
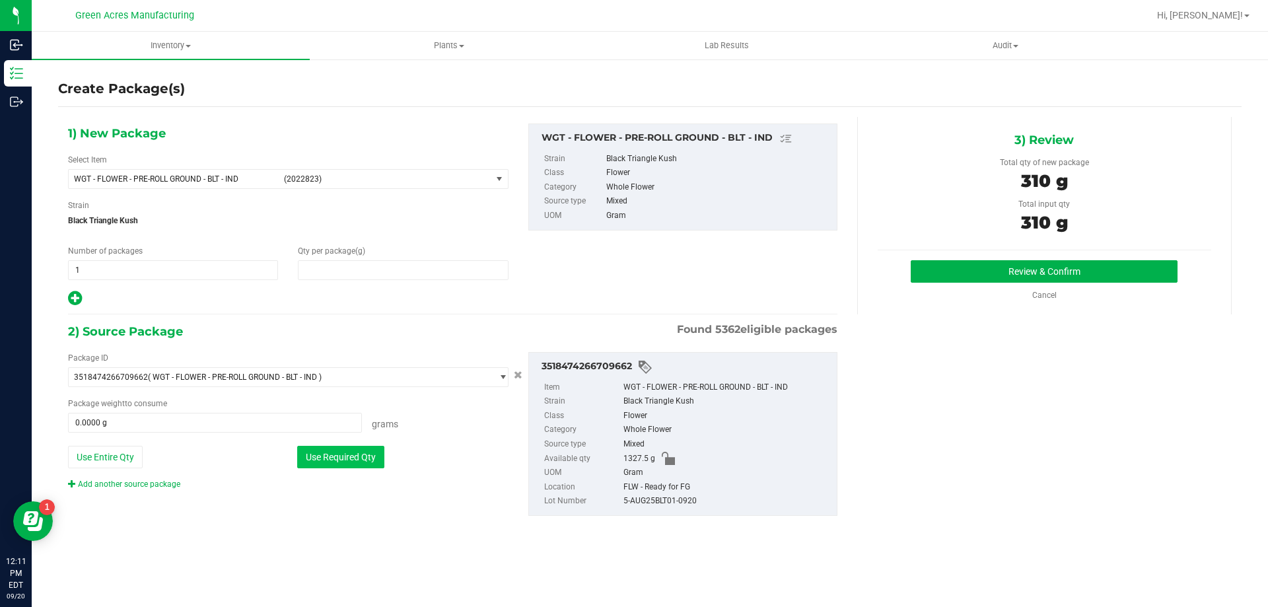
type input "310.0000"
type input "310.0000 g"
click at [975, 269] on button "Review & Confirm" at bounding box center [1044, 271] width 267 height 22
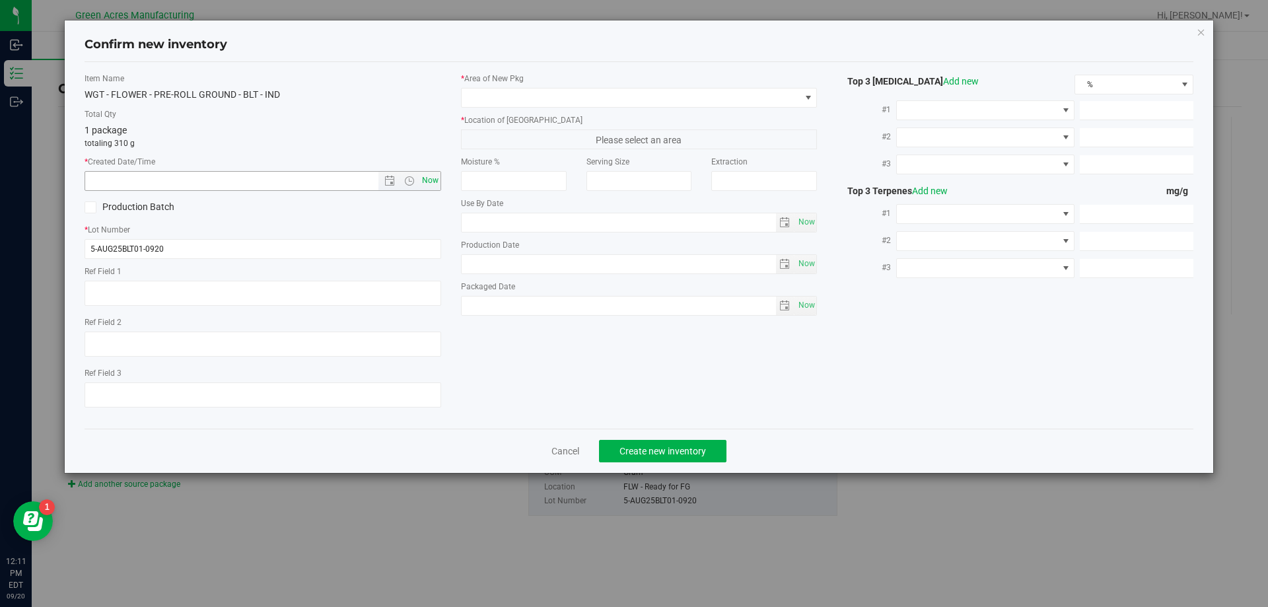
click at [433, 181] on span "Now" at bounding box center [430, 180] width 22 height 19
type input "9/20/2025 12:11 PM"
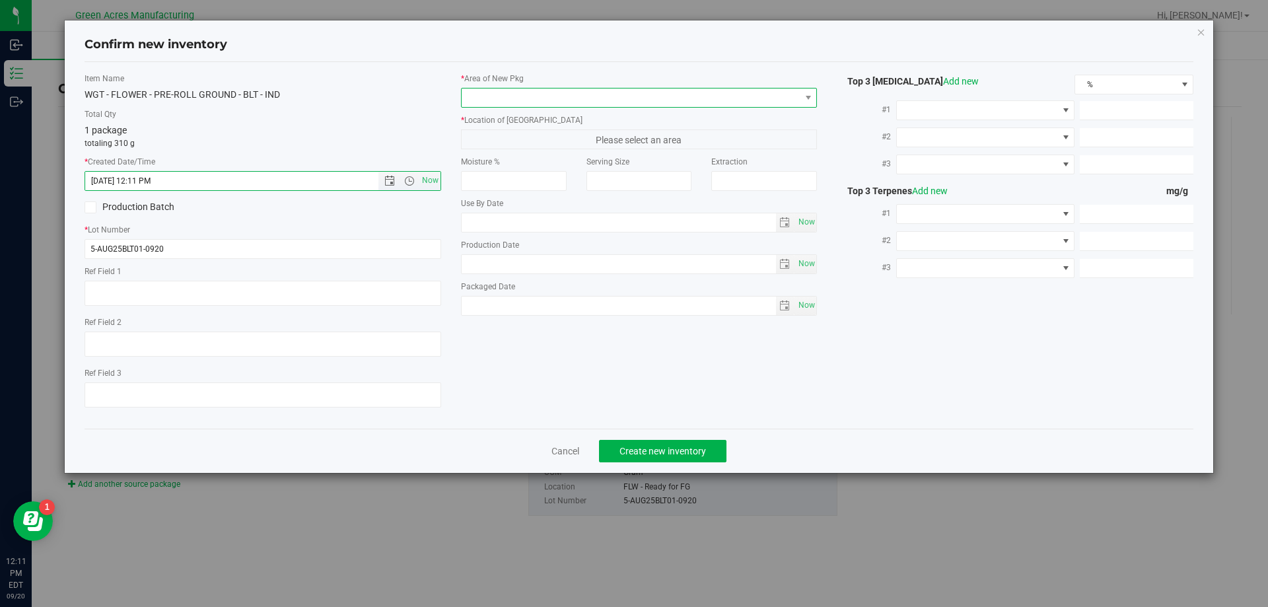
click at [555, 96] on span at bounding box center [631, 97] width 339 height 18
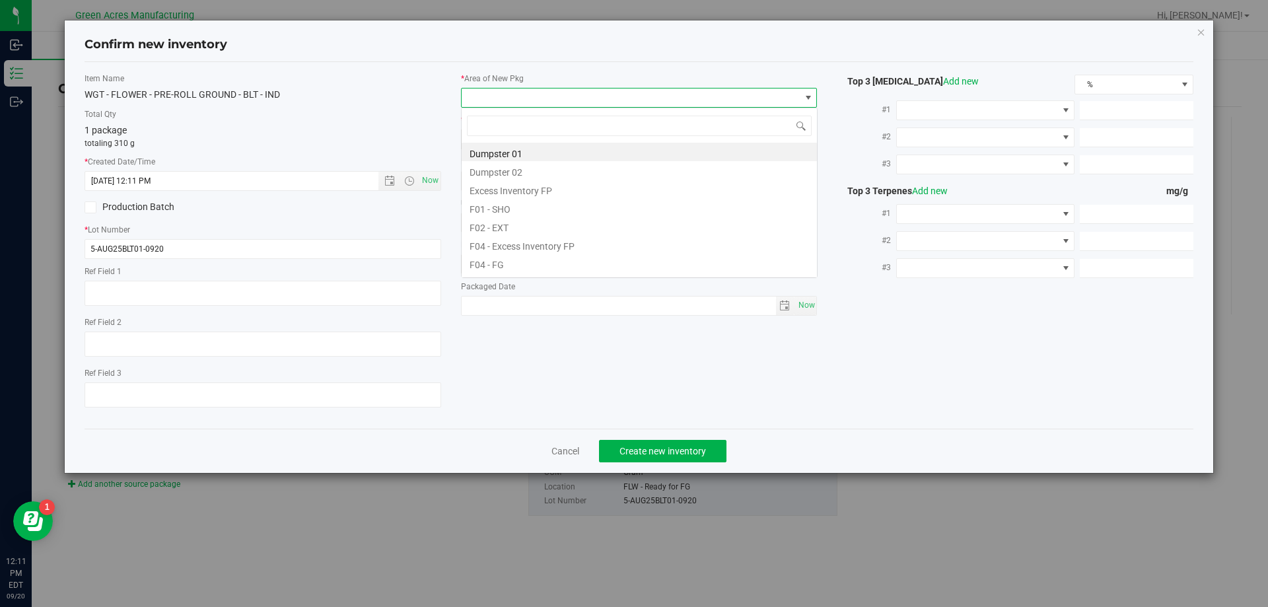
scroll to position [20, 357]
click at [530, 277] on div "Dumpster 01 Dumpster 02 Excess Inventory FP F01 - SHO F02 - EXT F04 - Excess In…" at bounding box center [639, 193] width 357 height 170
click at [510, 270] on li "F04 - FG" at bounding box center [639, 263] width 355 height 18
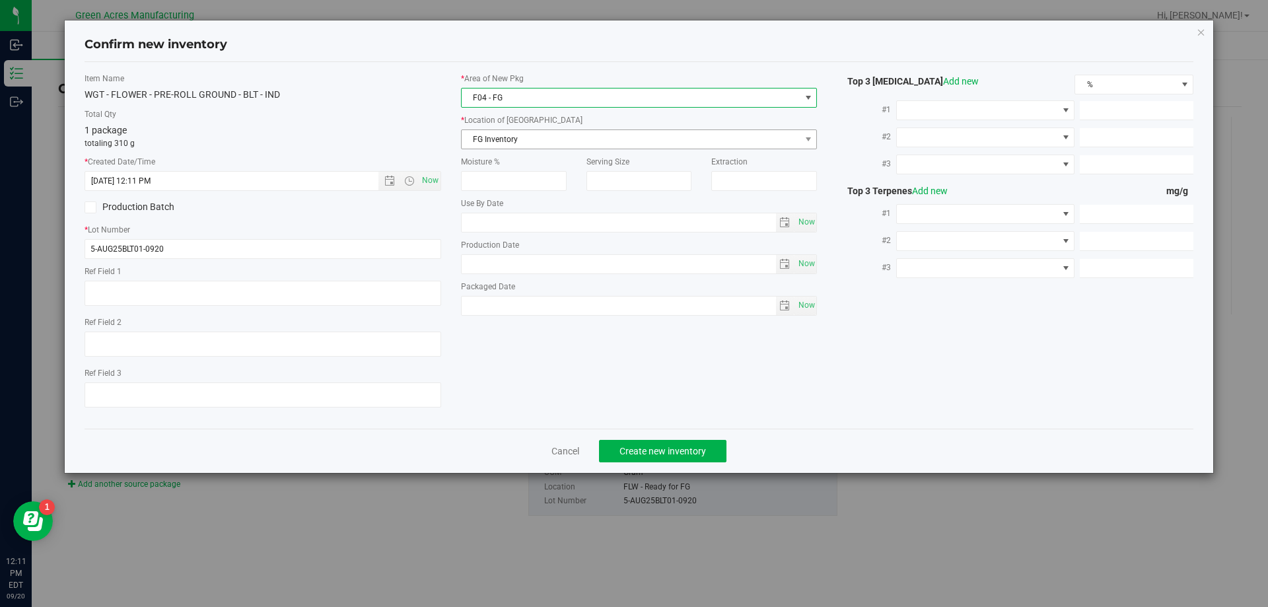
click at [523, 145] on span "FG Inventory" at bounding box center [631, 139] width 339 height 18
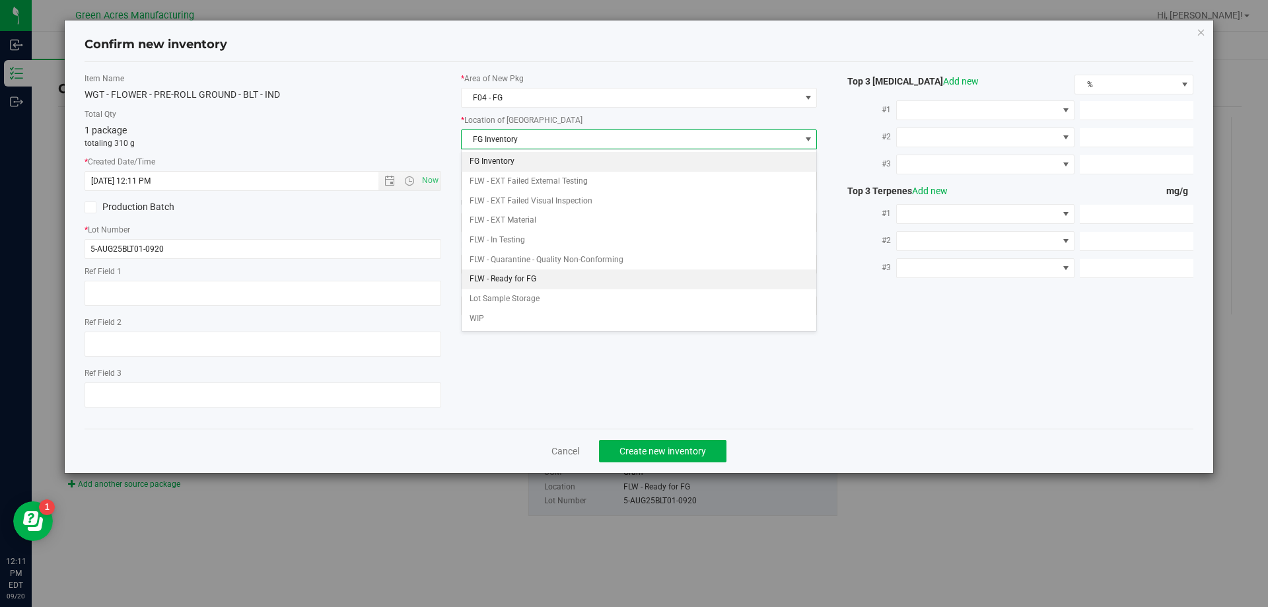
click at [518, 280] on li "FLW - Ready for FG" at bounding box center [639, 279] width 355 height 20
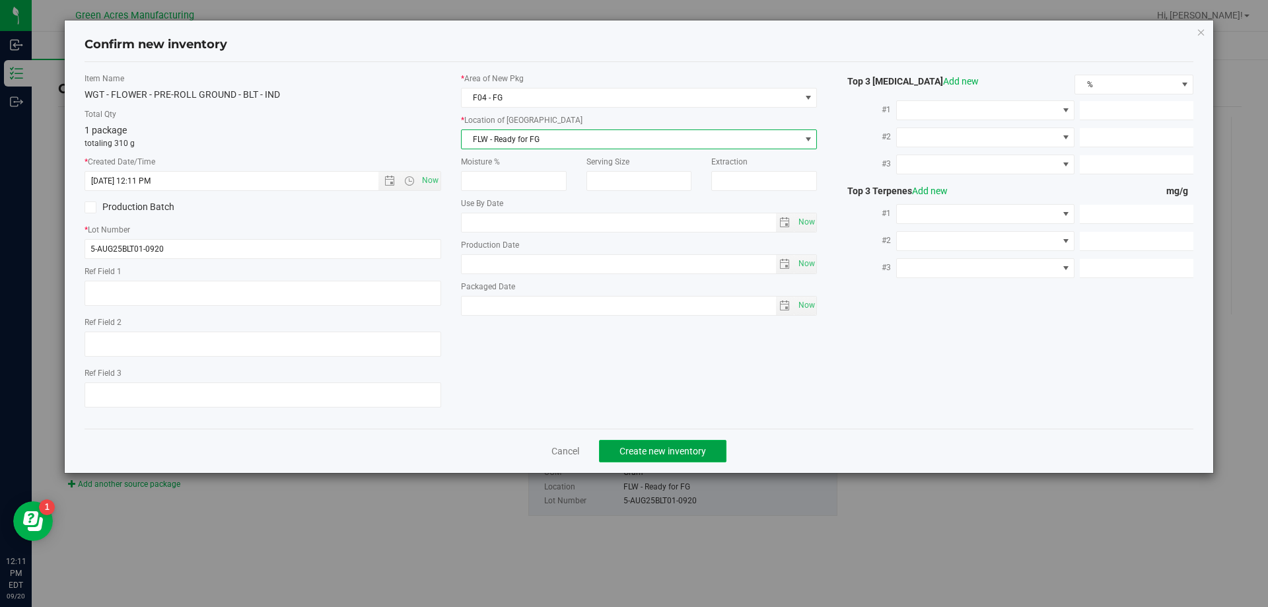
click at [652, 451] on span "Create new inventory" at bounding box center [662, 451] width 86 height 11
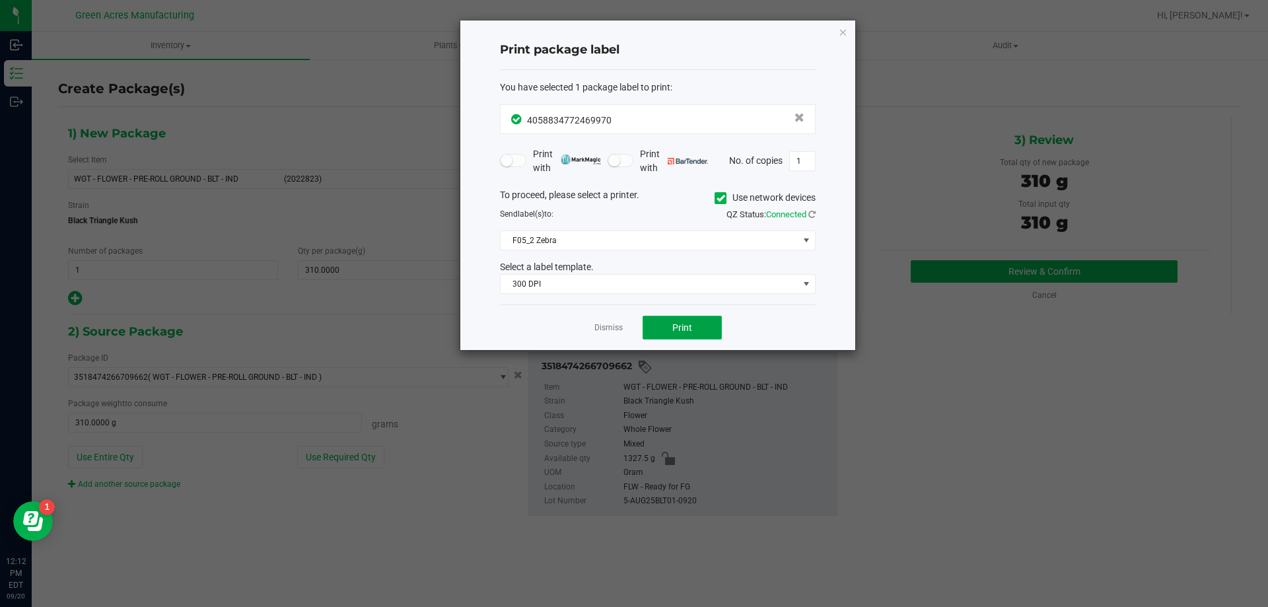
click at [668, 323] on button "Print" at bounding box center [681, 328] width 79 height 24
click at [843, 38] on icon "button" at bounding box center [842, 32] width 9 height 16
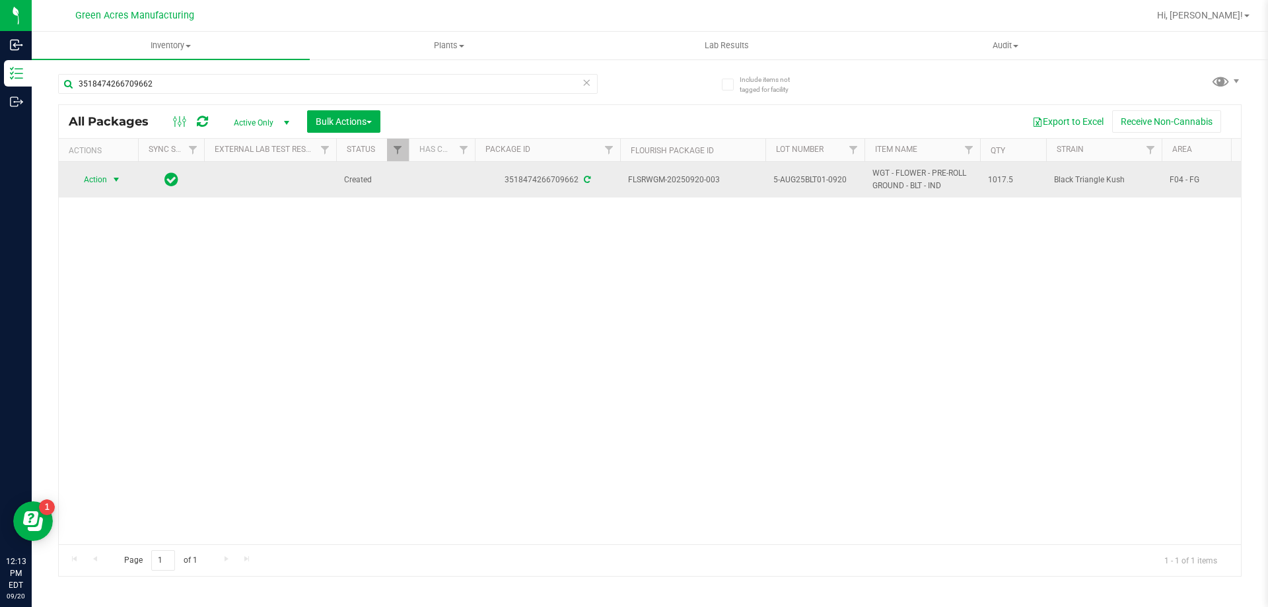
click at [110, 182] on span "select" at bounding box center [116, 179] width 17 height 18
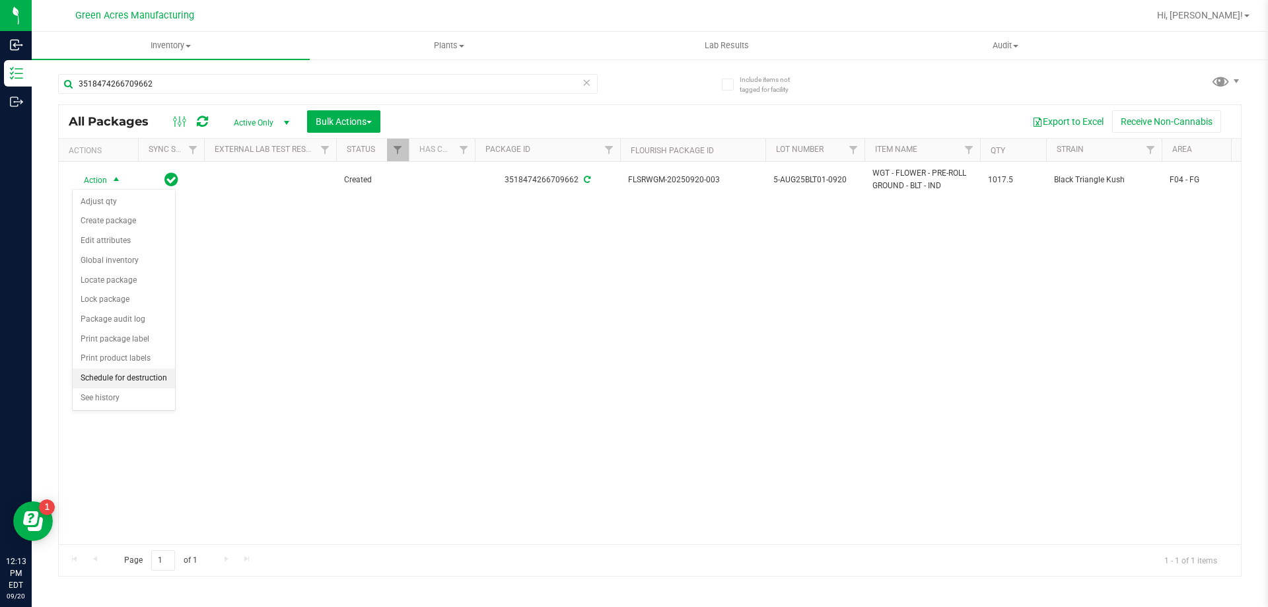
click at [123, 386] on li "Schedule for destruction" at bounding box center [124, 378] width 102 height 20
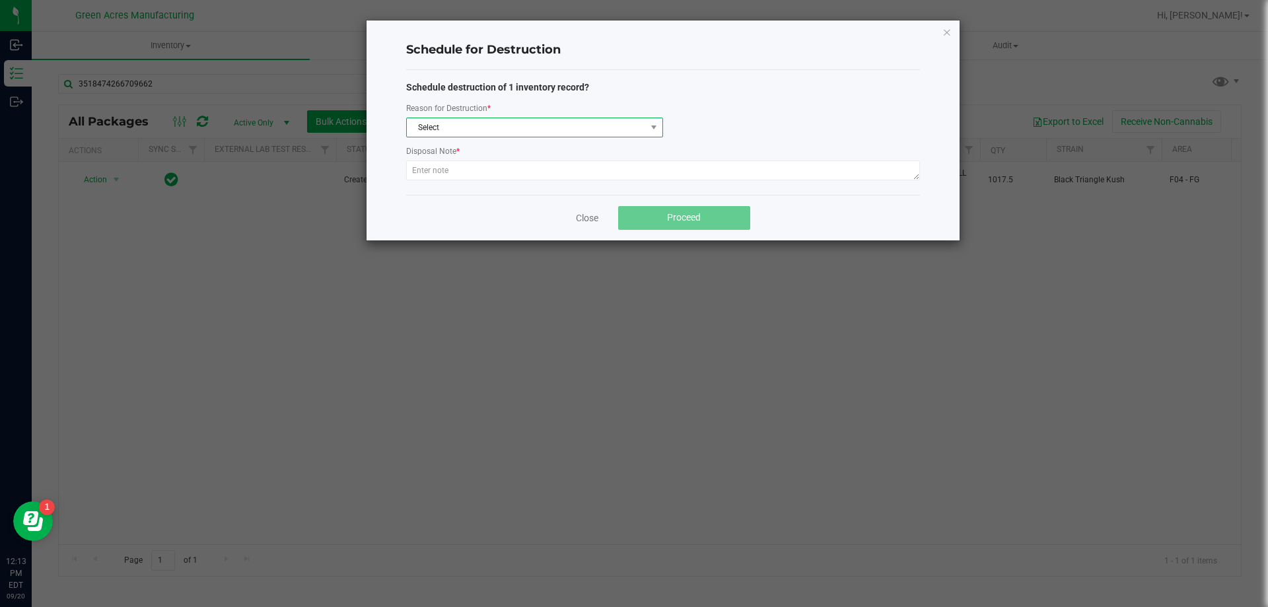
click at [491, 125] on span "Select" at bounding box center [526, 127] width 239 height 18
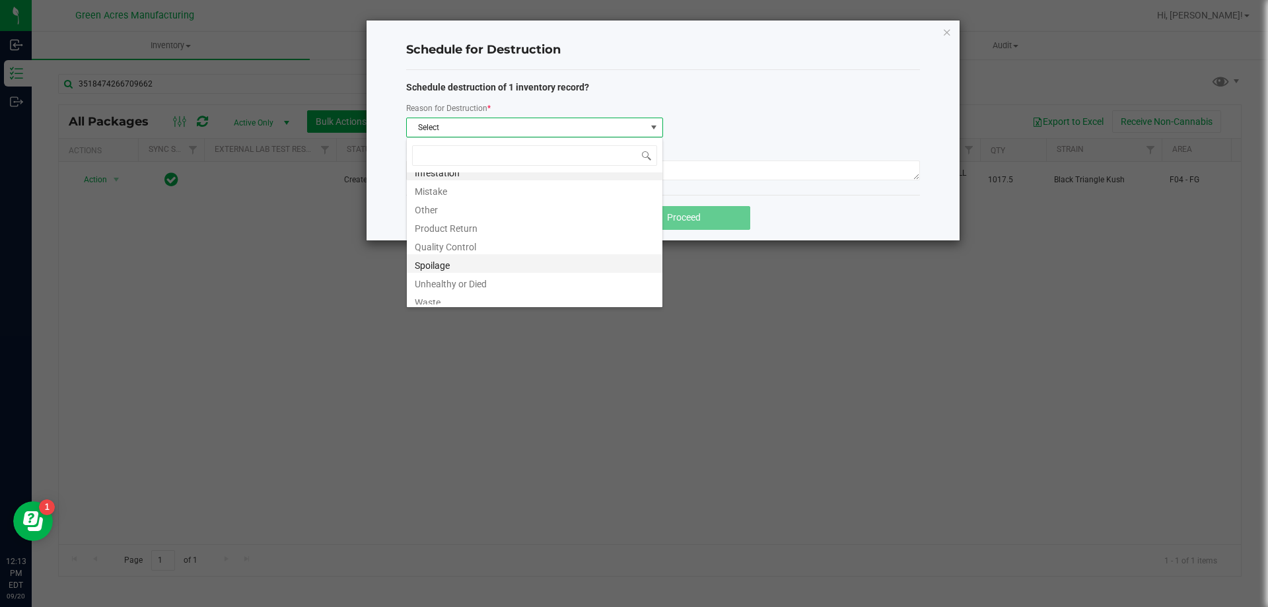
scroll to position [16, 0]
click at [446, 289] on li "Waste" at bounding box center [535, 295] width 256 height 18
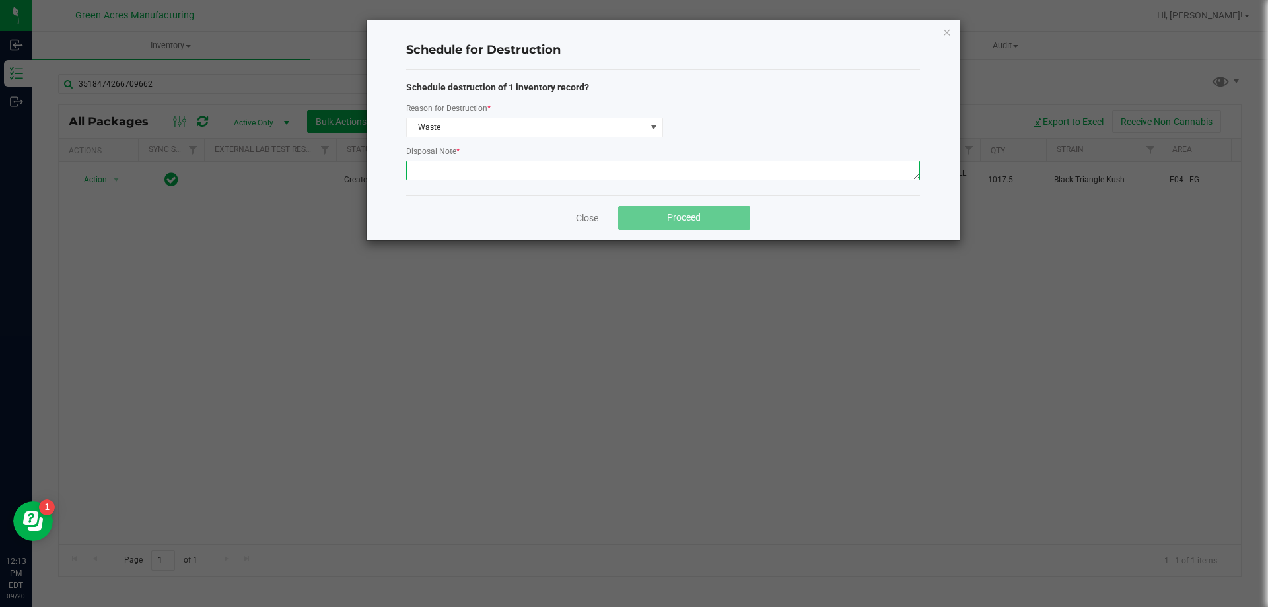
click at [432, 173] on textarea at bounding box center [663, 170] width 514 height 20
paste textarea "WASTE FROM FLEXPAK PRODUCTION/PACKING"
type textarea "WASTE FROM FLEXPAK PRODUCTION/PACKING"
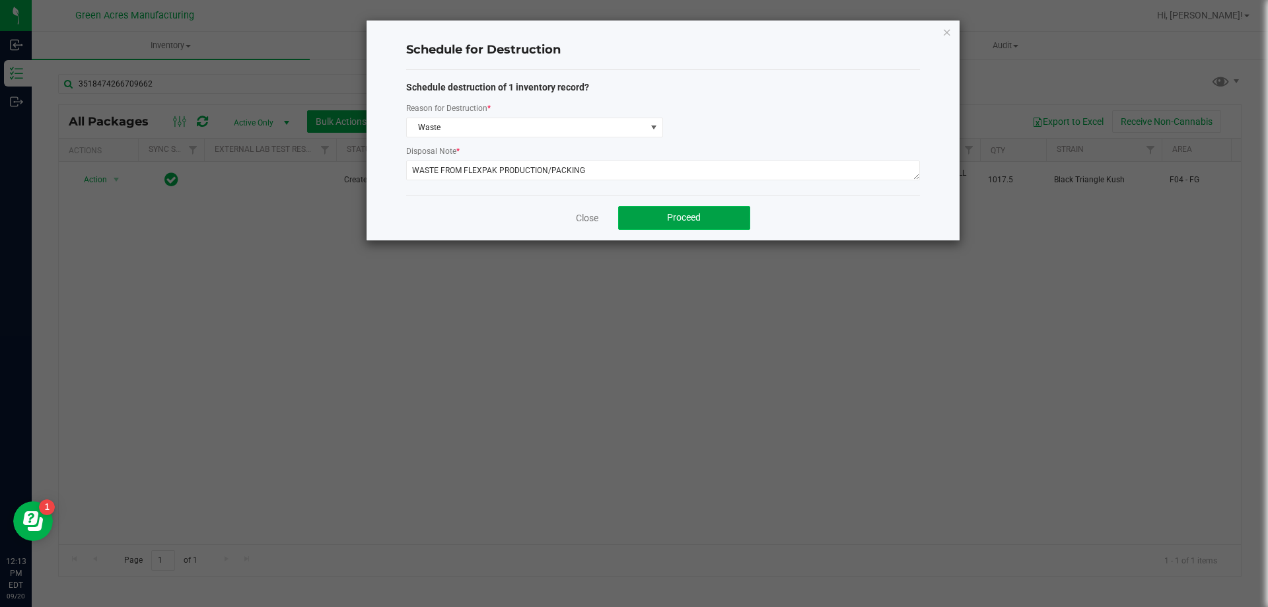
click at [717, 220] on button "Proceed" at bounding box center [684, 218] width 132 height 24
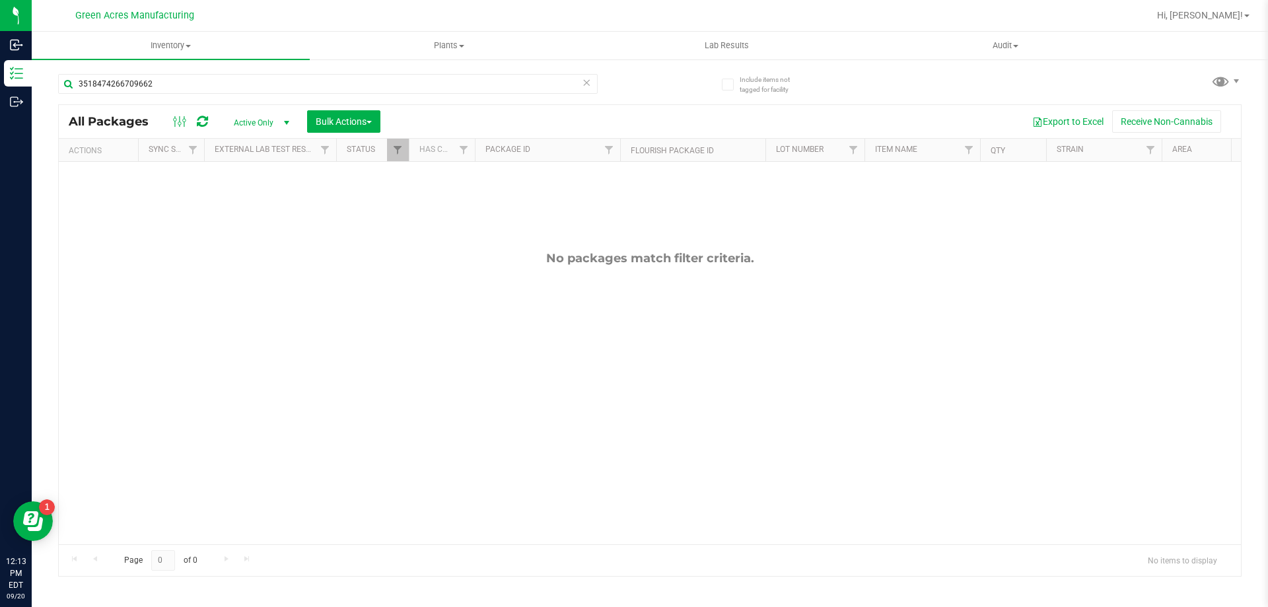
drag, startPoint x: 238, startPoint y: 276, endPoint x: 130, endPoint y: 158, distance: 159.4
click at [238, 274] on div "No packages match filter criteria." at bounding box center [650, 397] width 1182 height 471
click at [160, 90] on input "3518474266709662" at bounding box center [327, 84] width 539 height 20
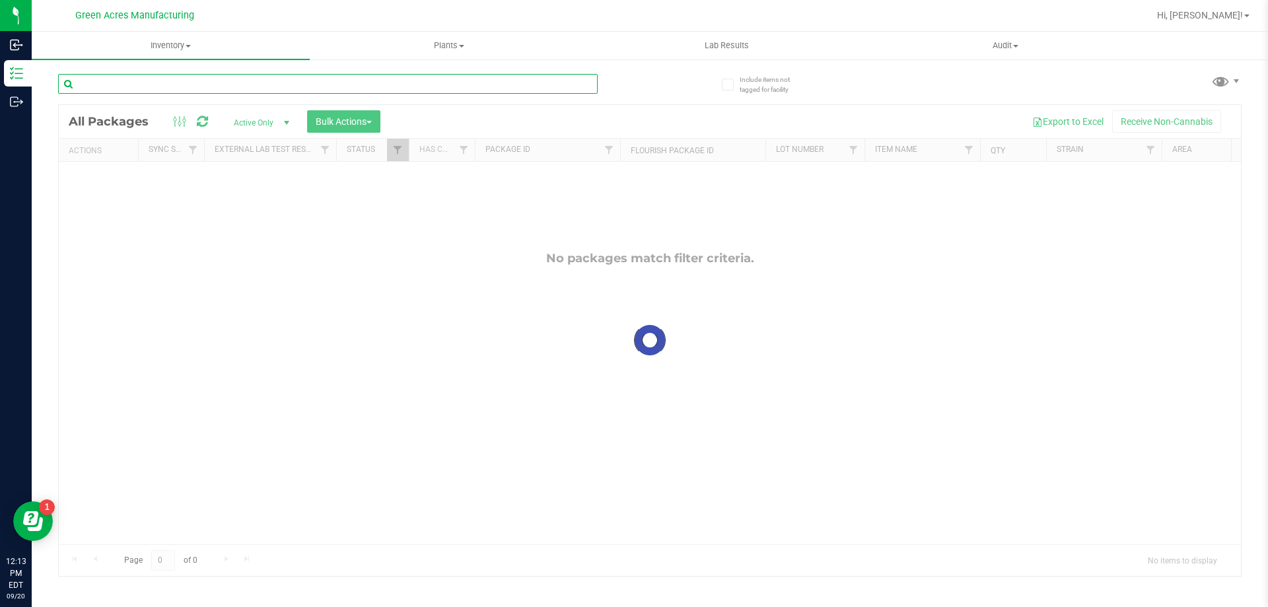
paste input "9225972964838768"
type input "9225972964838768"
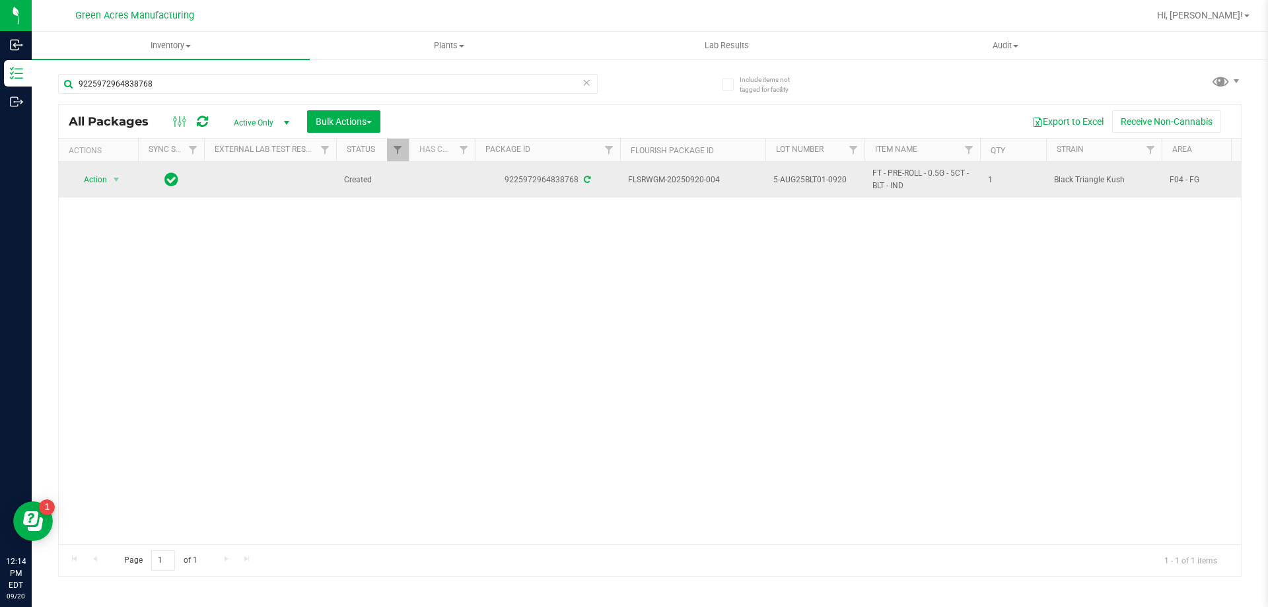
click at [88, 193] on td "Action Action Adjust qty Create package Edit attributes Global inventory Locate…" at bounding box center [98, 180] width 79 height 36
click at [92, 182] on span "Action" at bounding box center [90, 179] width 36 height 18
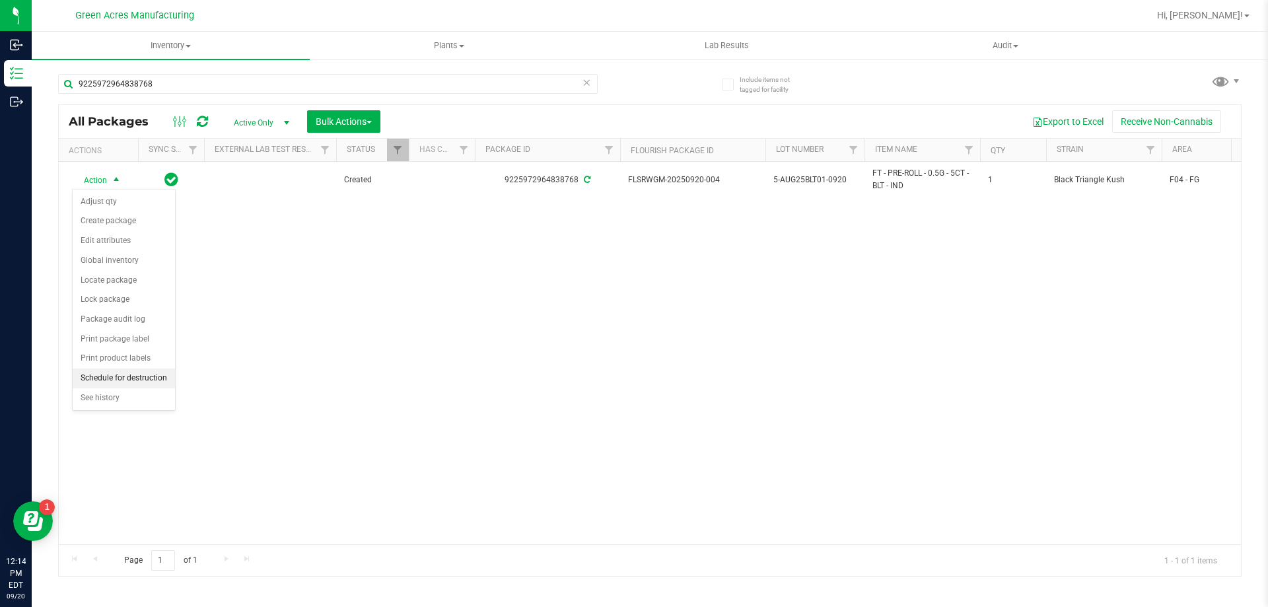
click at [121, 371] on li "Schedule for destruction" at bounding box center [124, 378] width 102 height 20
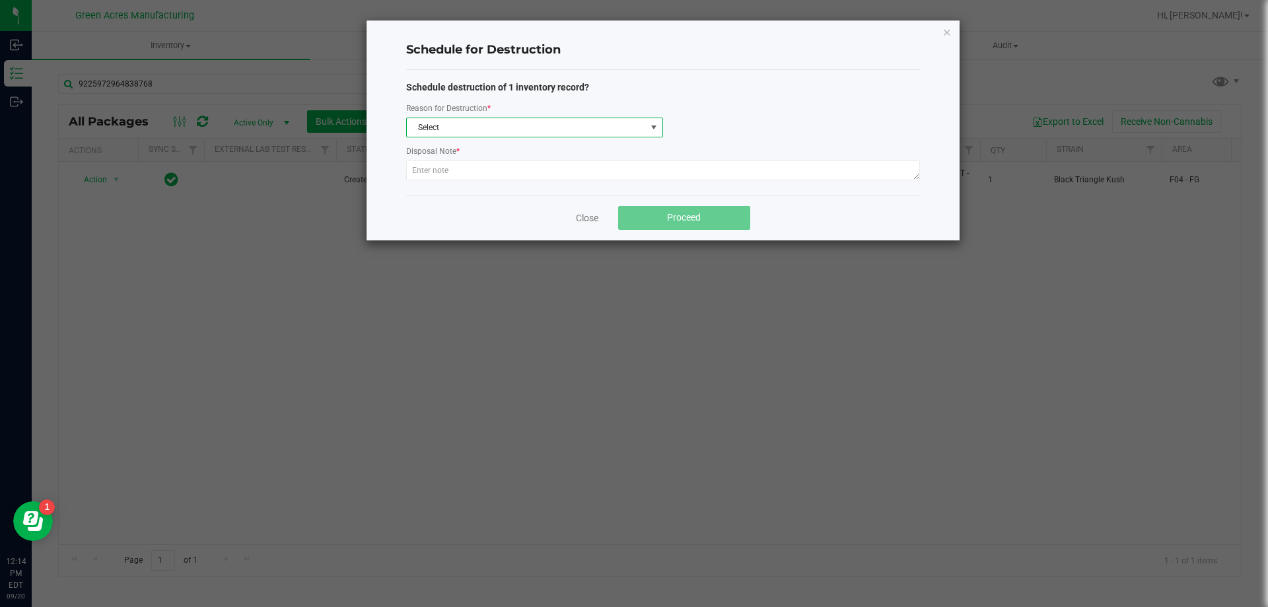
click at [495, 129] on span "Select" at bounding box center [526, 127] width 239 height 18
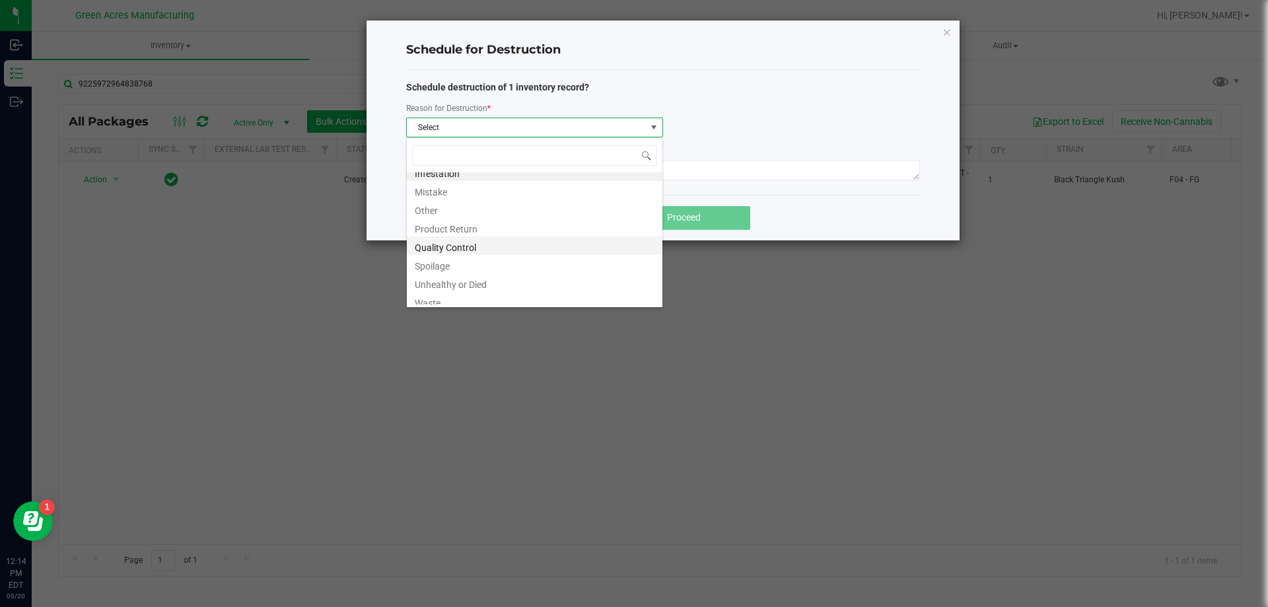
scroll to position [16, 0]
click at [458, 302] on li "Waste" at bounding box center [535, 295] width 256 height 18
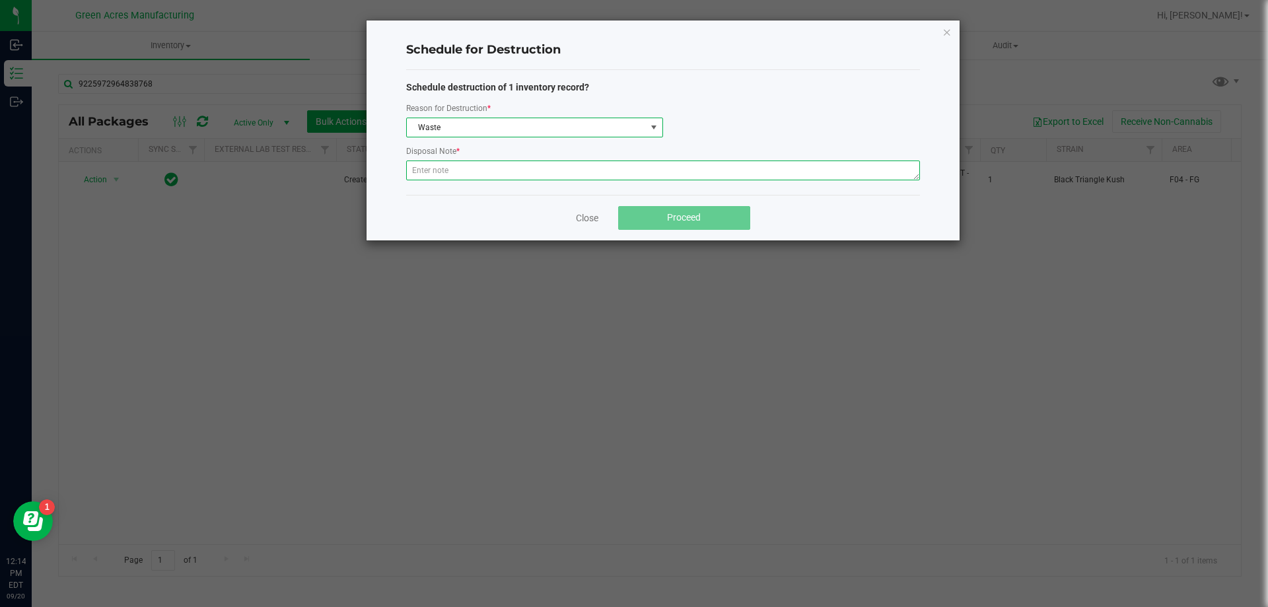
click at [458, 172] on textarea at bounding box center [663, 170] width 514 height 20
paste textarea "WASTE FROM FLEXPAK PRODUCTION/PACKING"
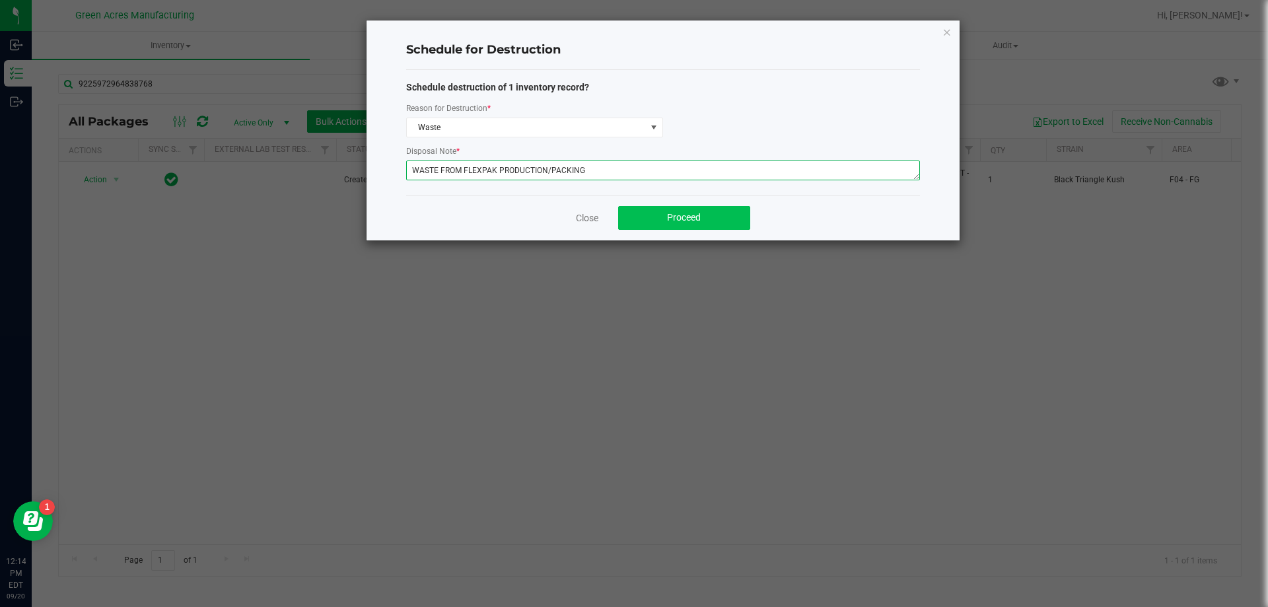
type textarea "WASTE FROM FLEXPAK PRODUCTION/PACKING"
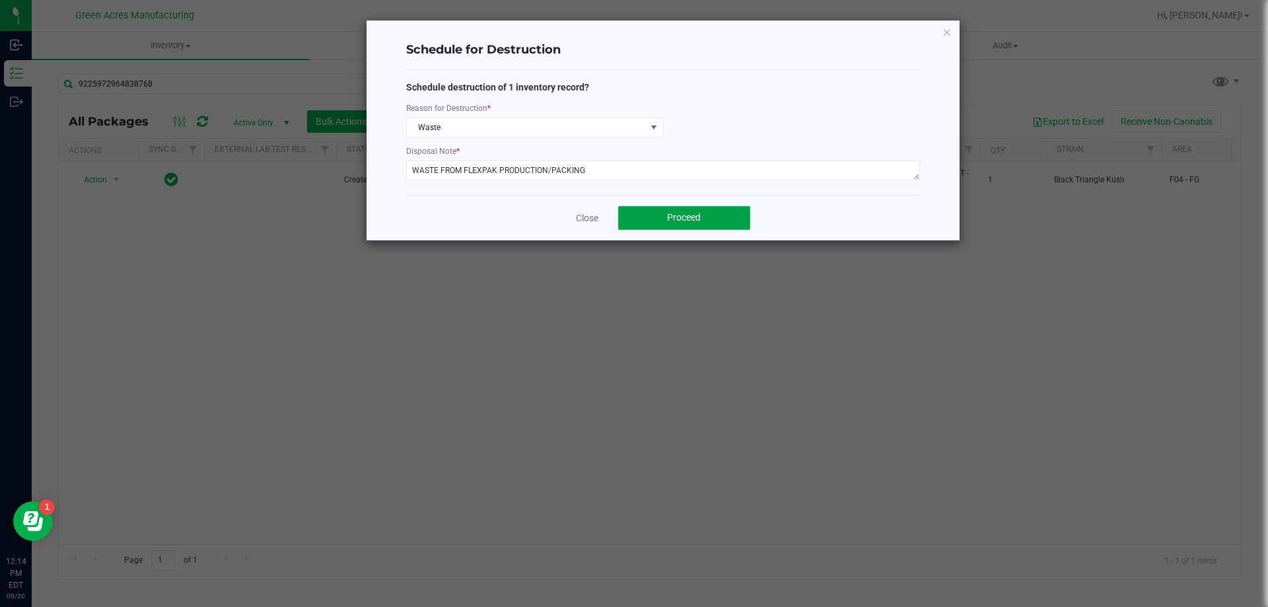
click at [709, 216] on button "Proceed" at bounding box center [684, 218] width 132 height 24
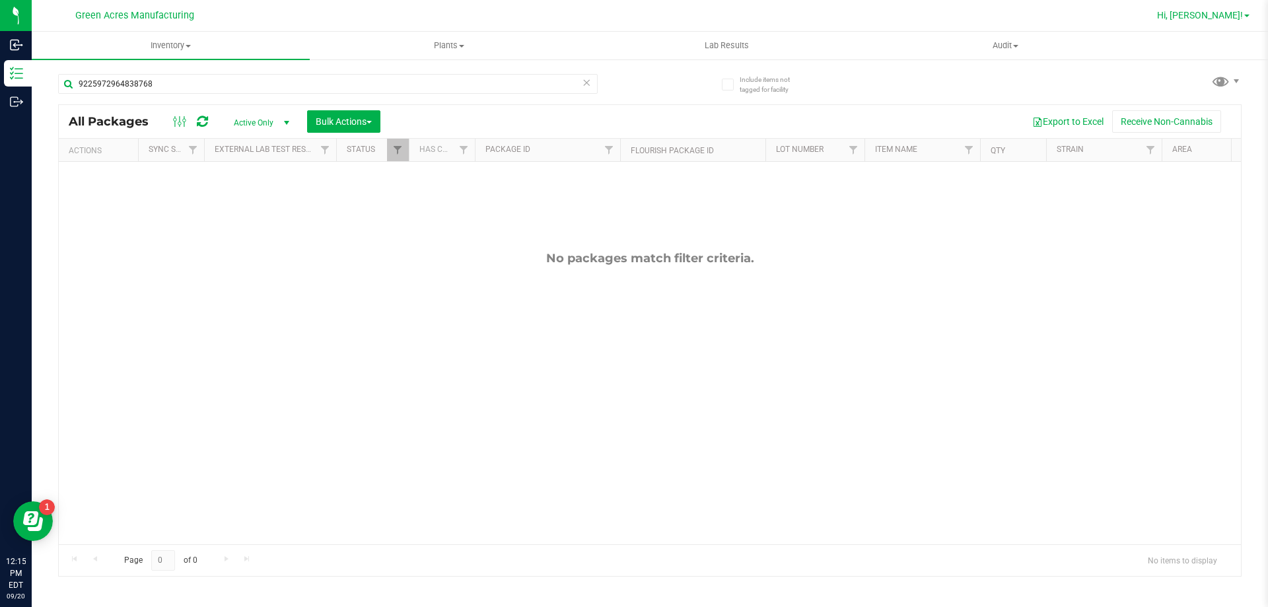
click at [1213, 16] on span "Hi, [PERSON_NAME]!" at bounding box center [1200, 15] width 86 height 11
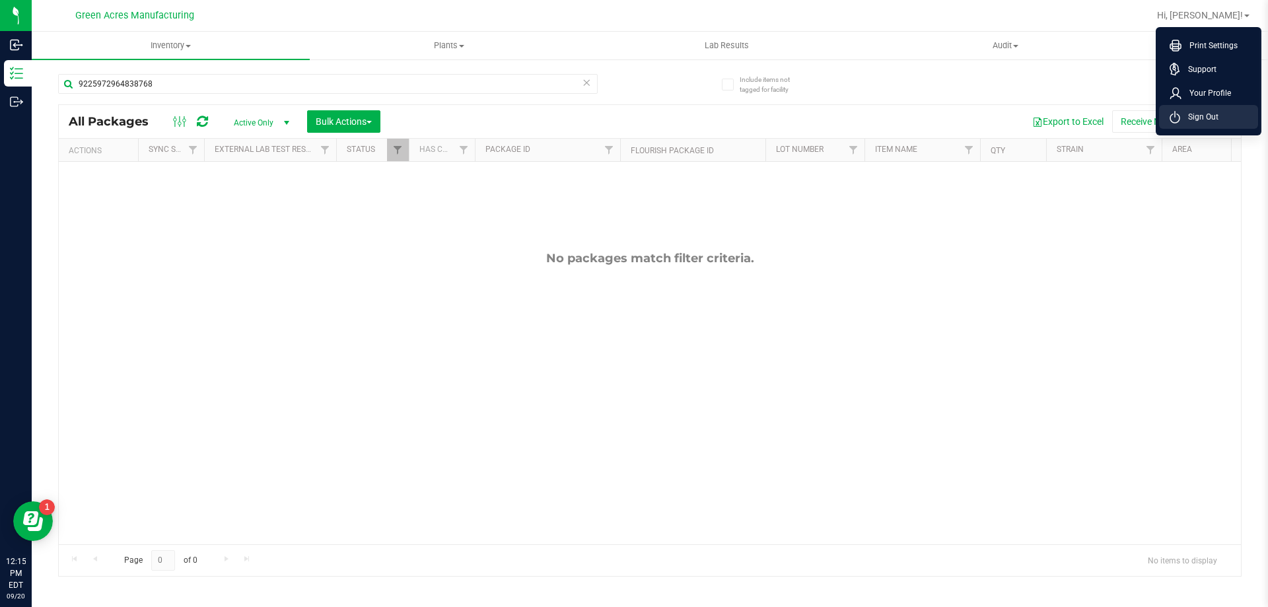
click at [1181, 118] on span "Sign Out" at bounding box center [1199, 116] width 38 height 13
